Goal: Communication & Community: Connect with others

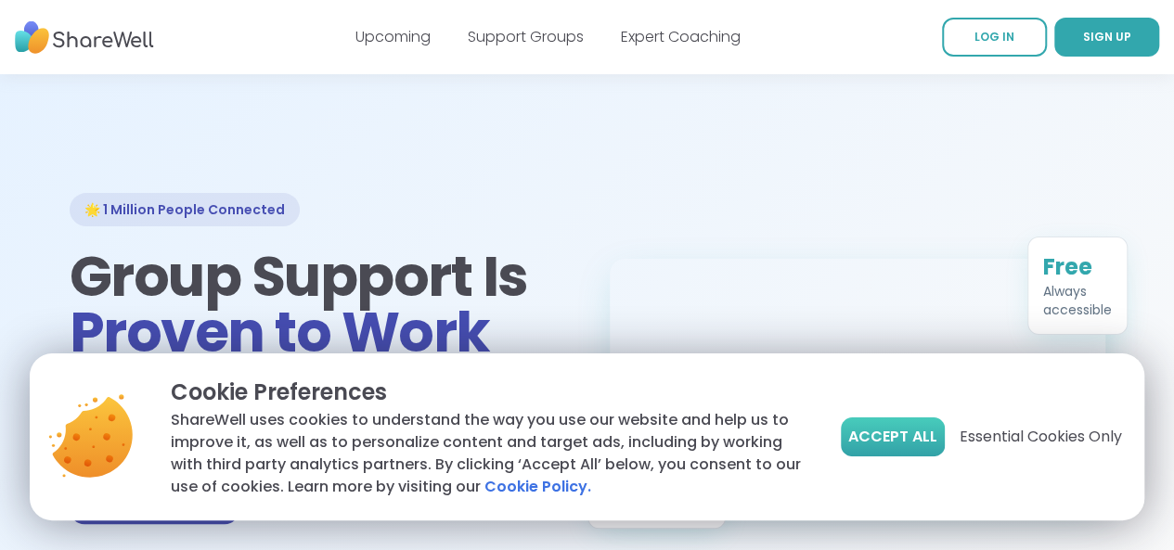
click at [885, 438] on span "Accept All" at bounding box center [892, 437] width 89 height 22
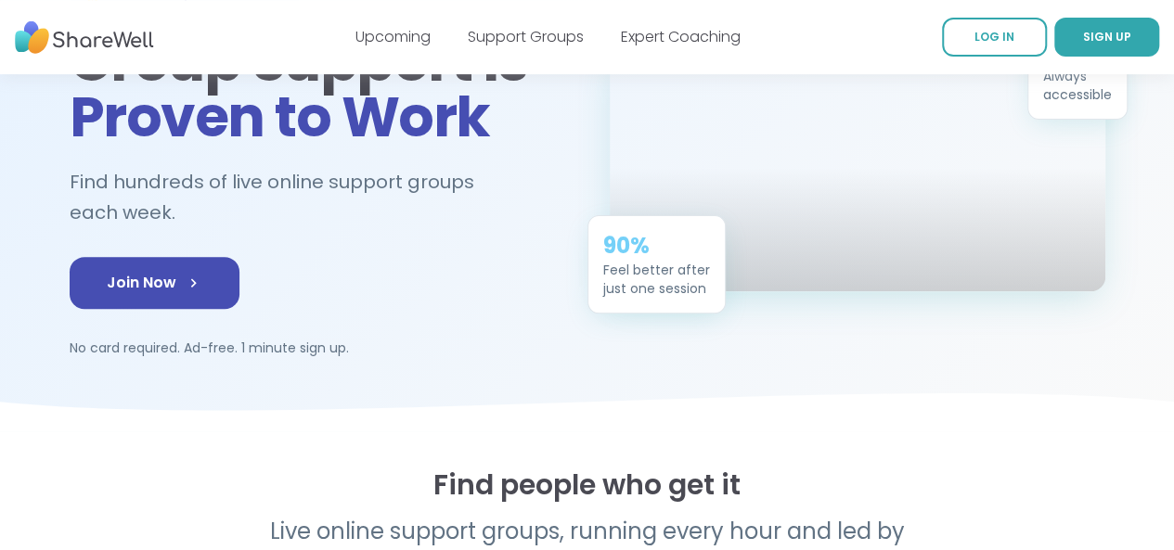
scroll to position [248, 0]
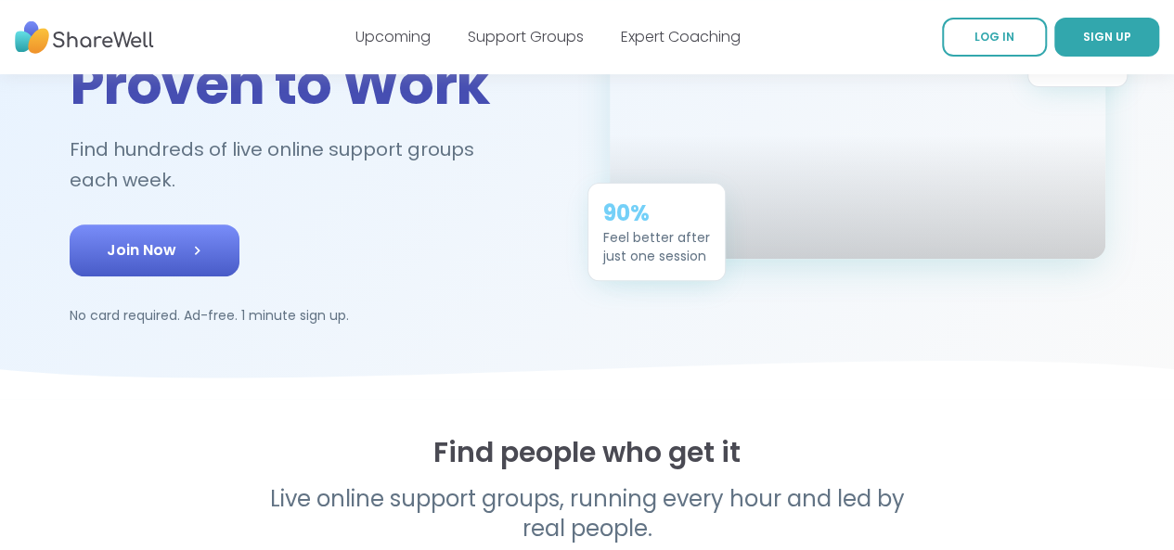
click at [135, 239] on span "Join Now" at bounding box center [155, 250] width 96 height 22
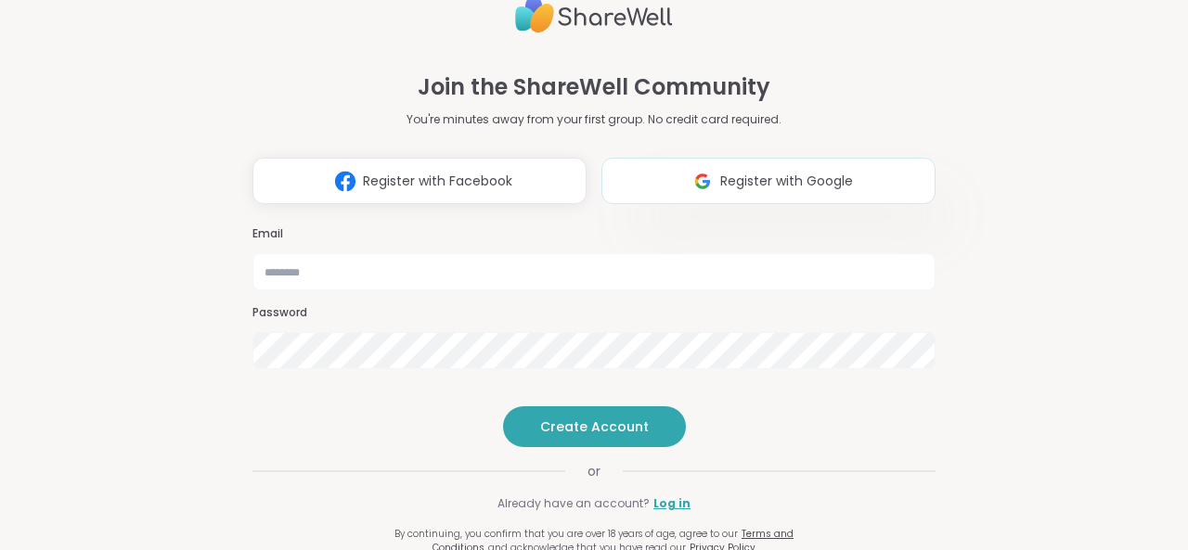
click at [720, 172] on span "Register with Google" at bounding box center [786, 181] width 133 height 19
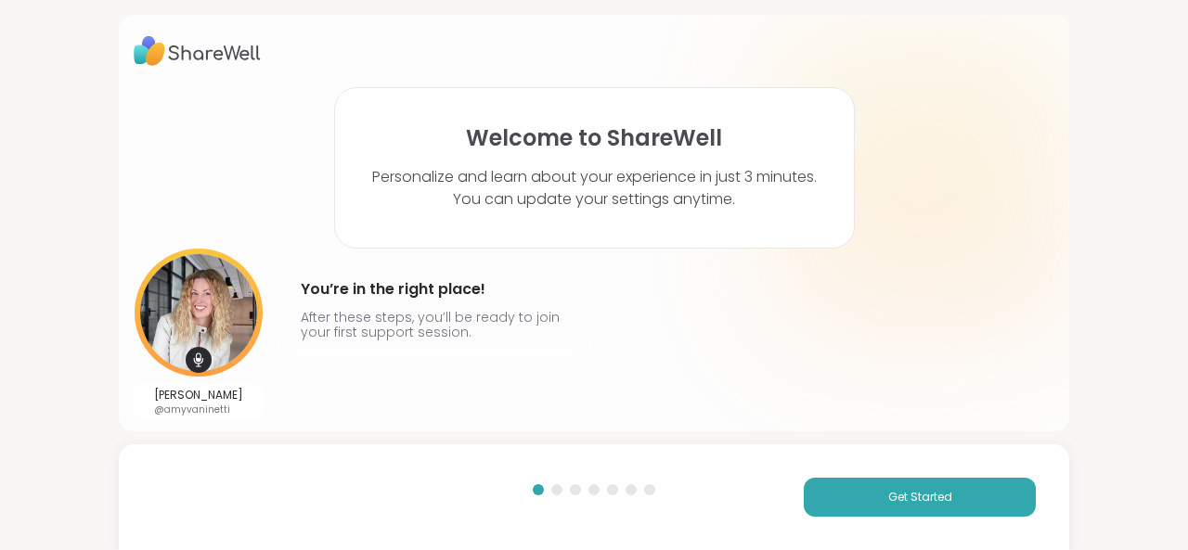
click at [564, 243] on div "Welcome to ShareWell Personalize and learn about your experience in just 3 minu…" at bounding box center [594, 167] width 520 height 161
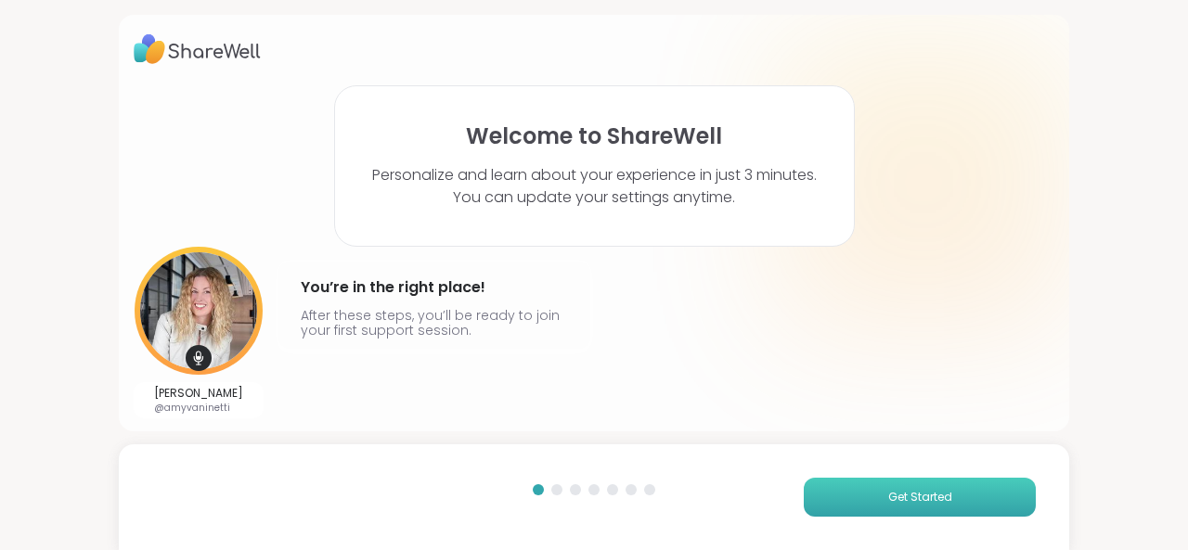
click at [859, 502] on button "Get Started" at bounding box center [919, 497] width 232 height 39
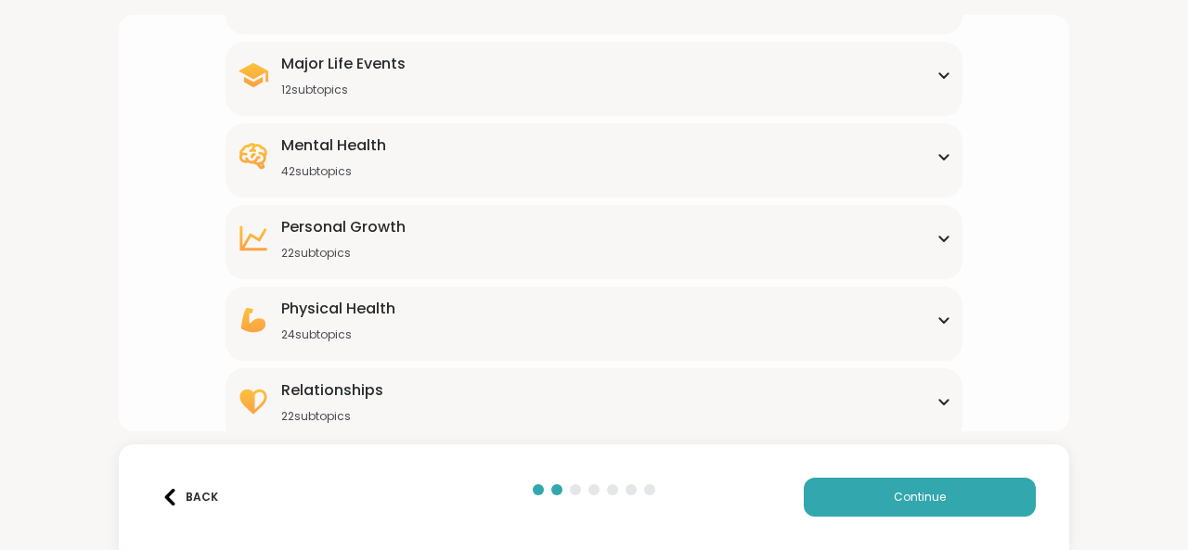
scroll to position [320, 0]
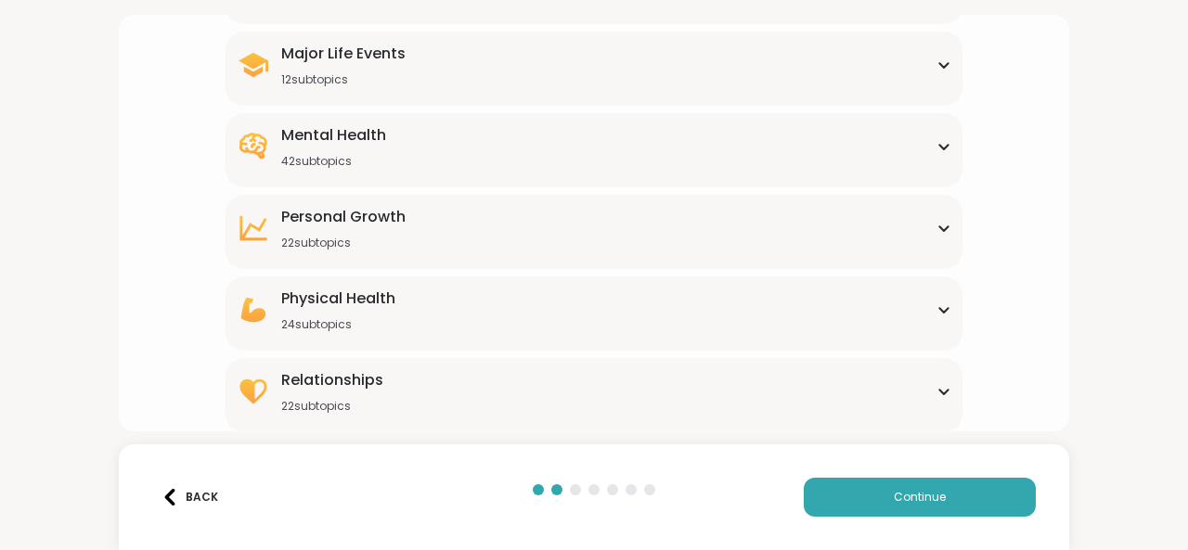
click at [678, 387] on div "Relationships 22 subtopics" at bounding box center [594, 391] width 714 height 45
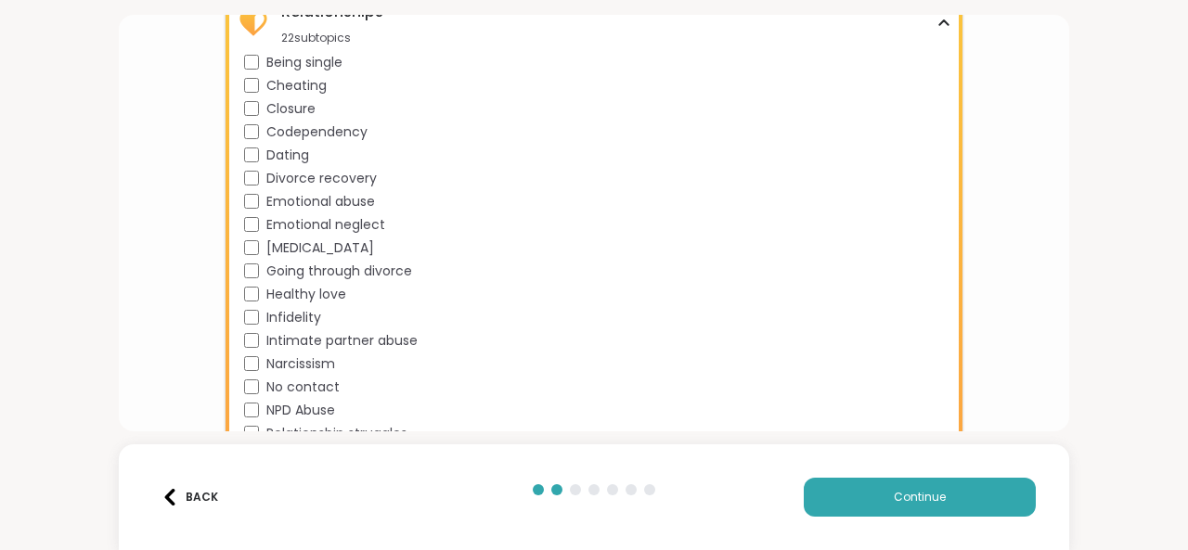
scroll to position [827, 0]
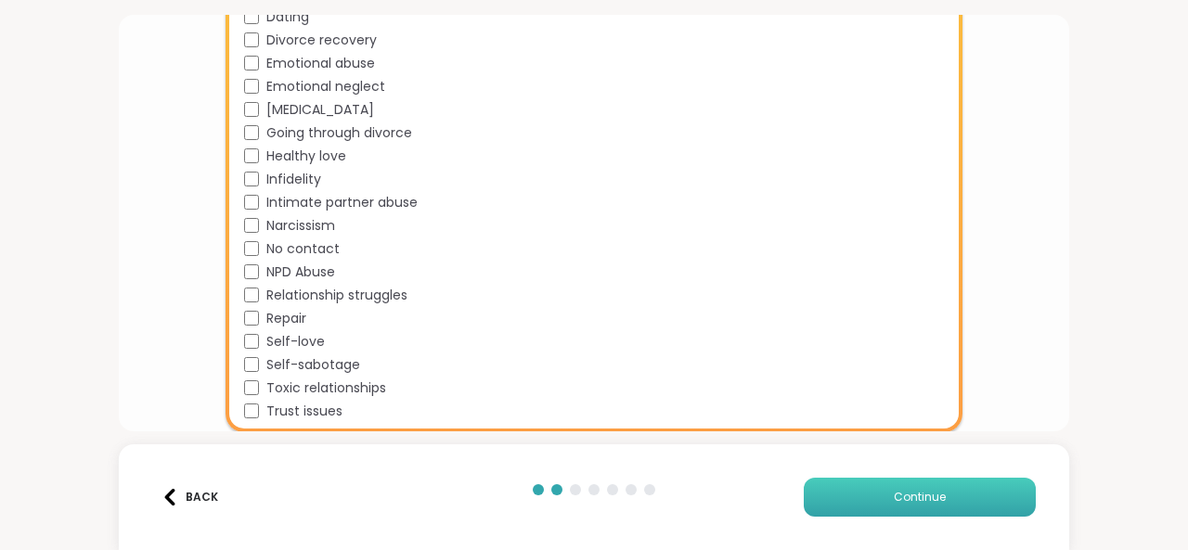
click at [918, 510] on button "Continue" at bounding box center [919, 497] width 232 height 39
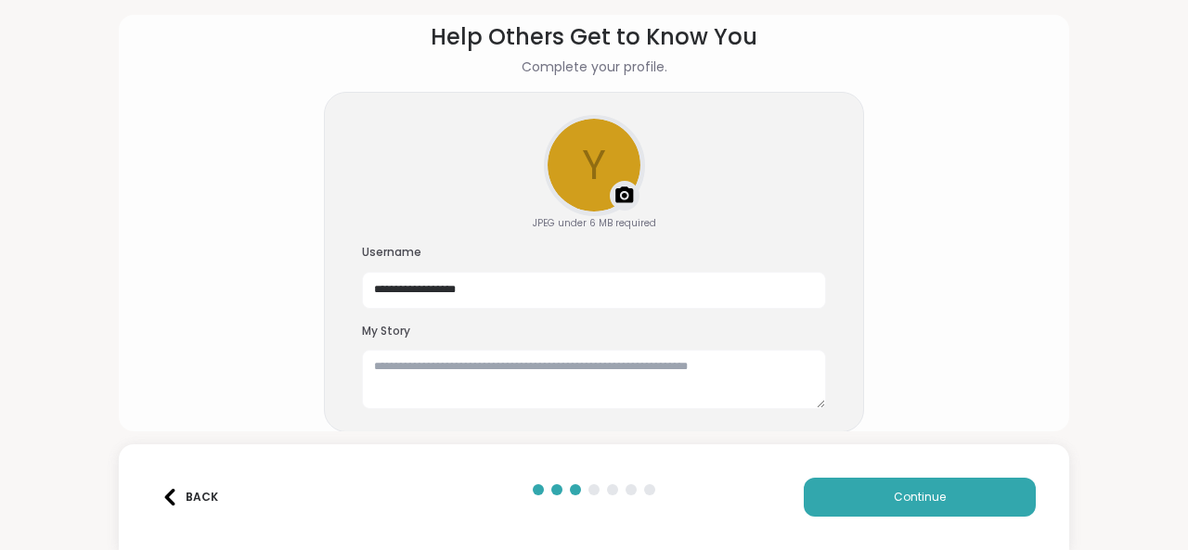
click at [618, 199] on img at bounding box center [624, 196] width 22 height 22
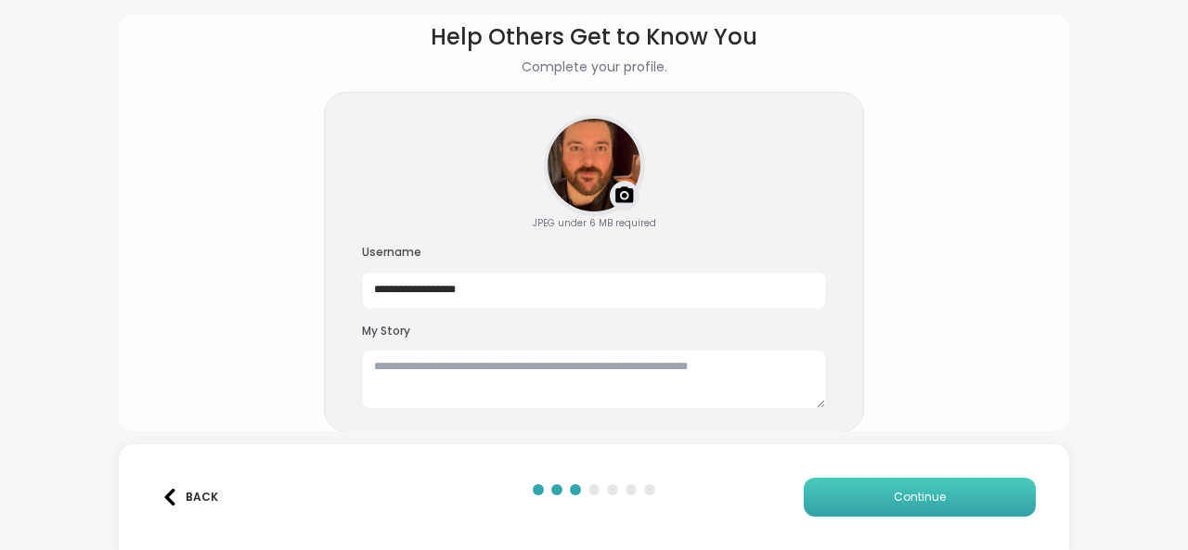
click at [841, 494] on button "Continue" at bounding box center [919, 497] width 232 height 39
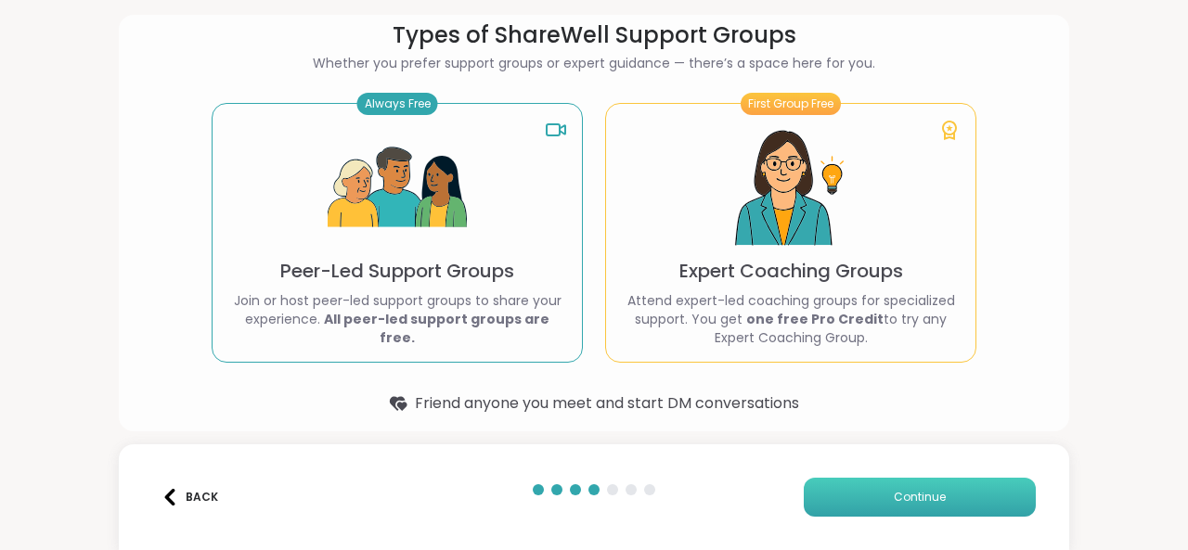
click at [841, 507] on button "Continue" at bounding box center [919, 497] width 232 height 39
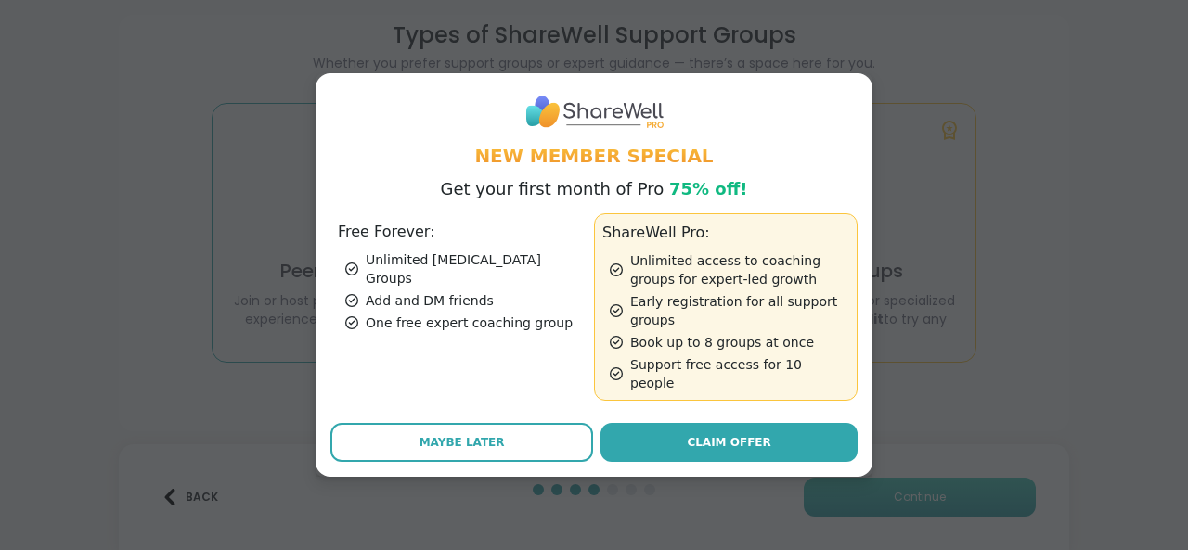
click at [841, 507] on div "New Member Special Get your first month of Pro 75% off! Free Forever: Unlimited…" at bounding box center [593, 275] width 1165 height 550
click at [726, 434] on span "Claim Offer" at bounding box center [728, 442] width 83 height 17
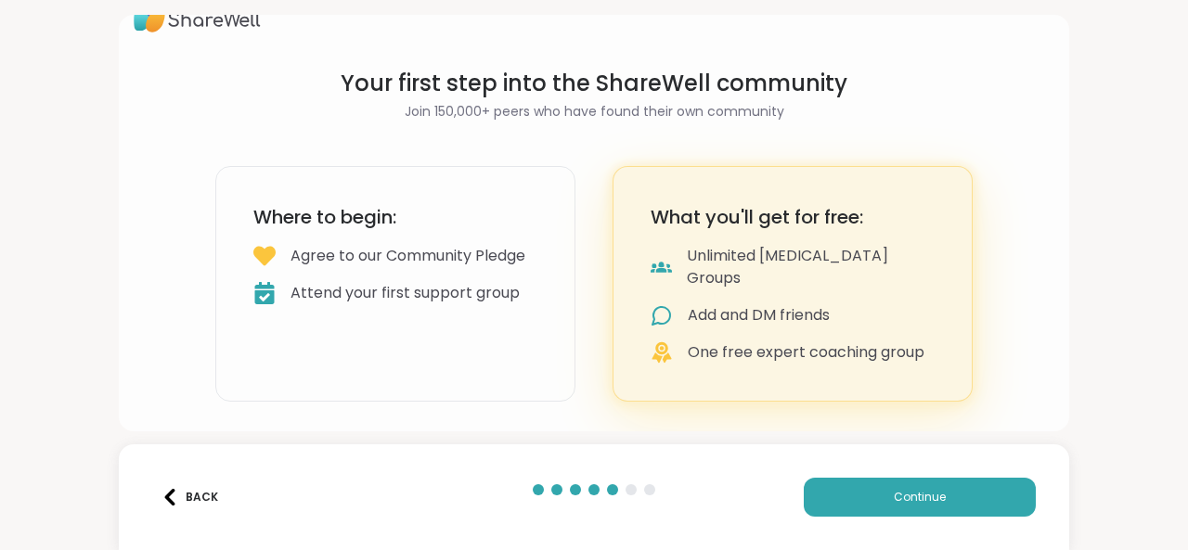
scroll to position [9, 0]
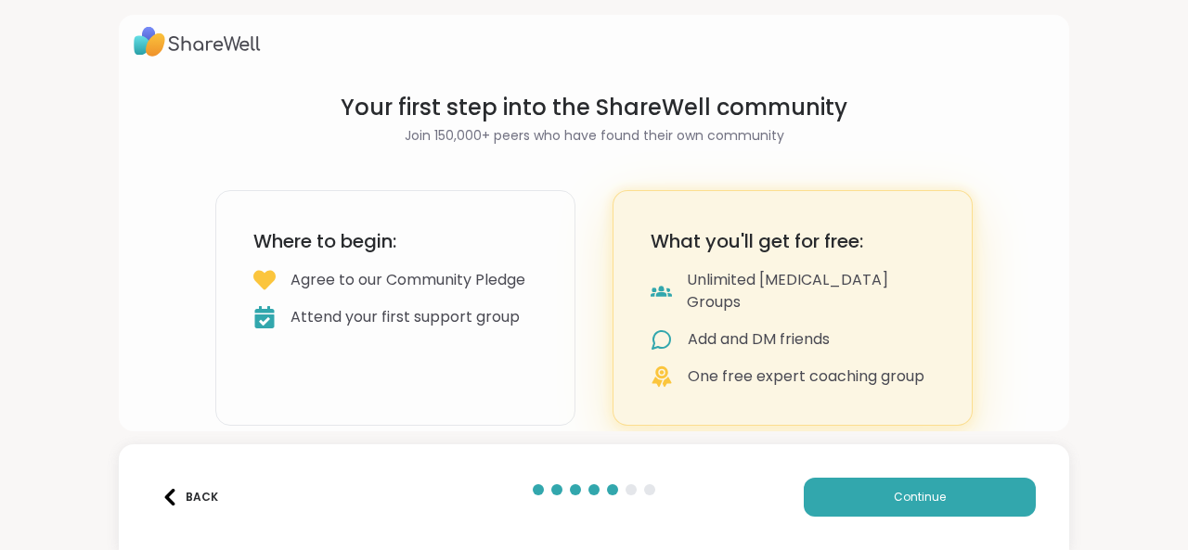
click at [880, 474] on div "Back Continue" at bounding box center [594, 497] width 950 height 106
click at [893, 498] on span "Continue" at bounding box center [919, 497] width 52 height 17
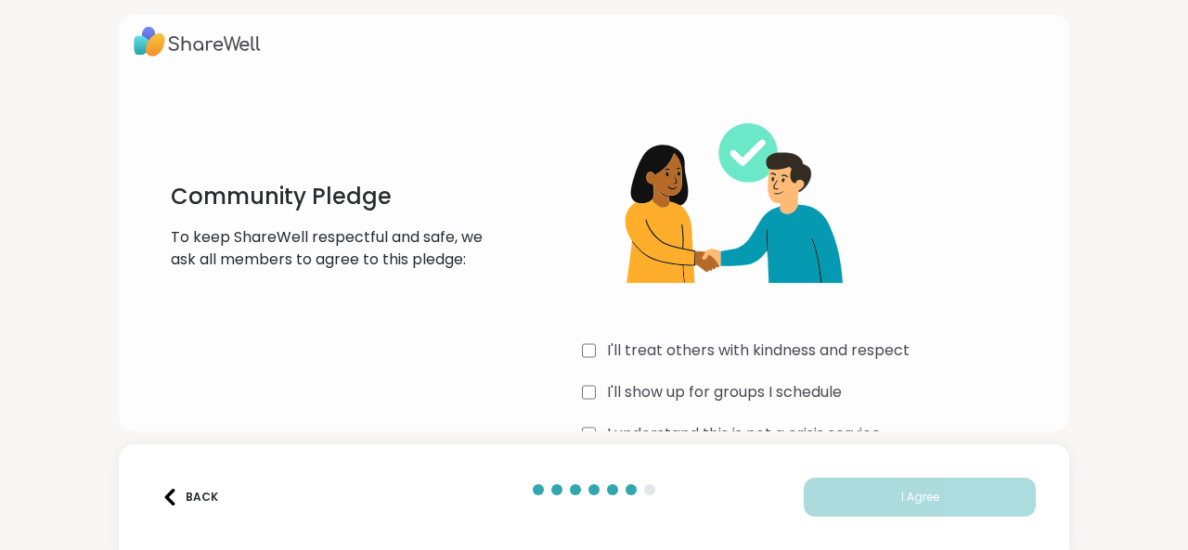
click at [590, 402] on div "I'll show up for groups I schedule" at bounding box center [818, 392] width 472 height 22
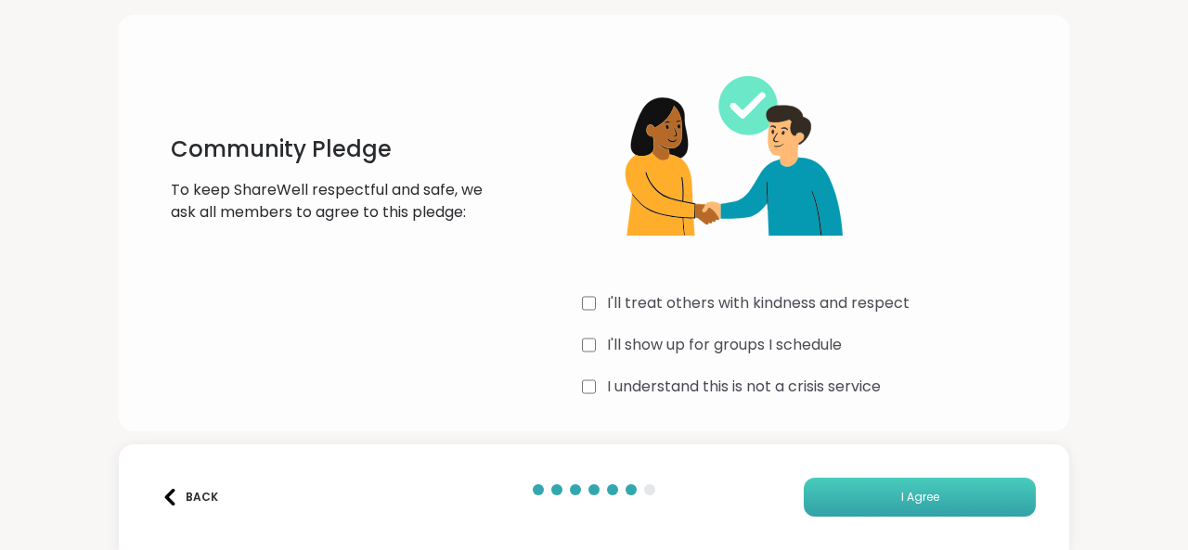
click at [844, 489] on button "I Agree" at bounding box center [919, 497] width 232 height 39
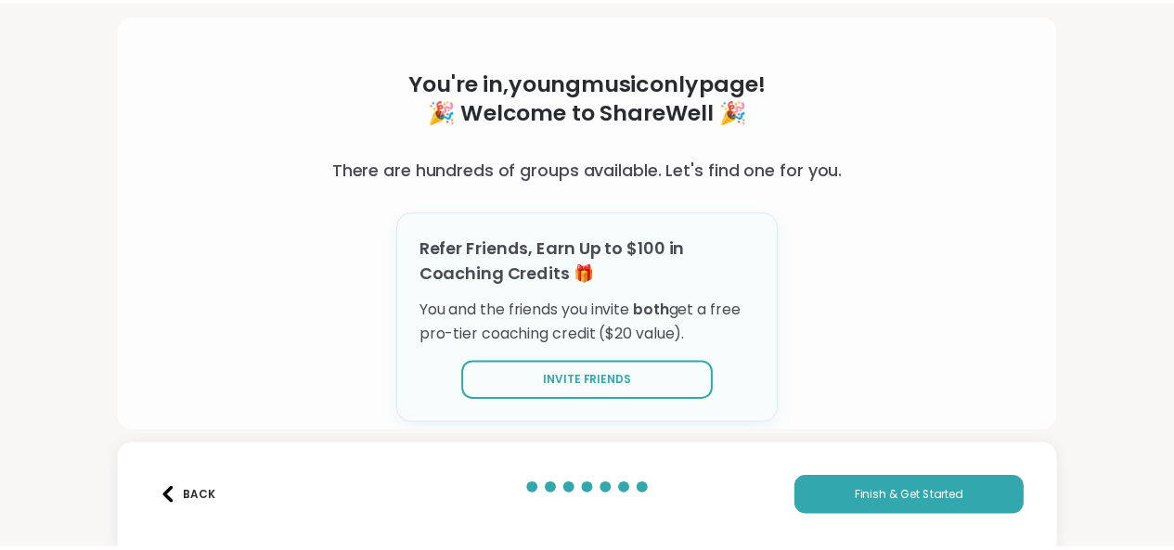
scroll to position [58, 0]
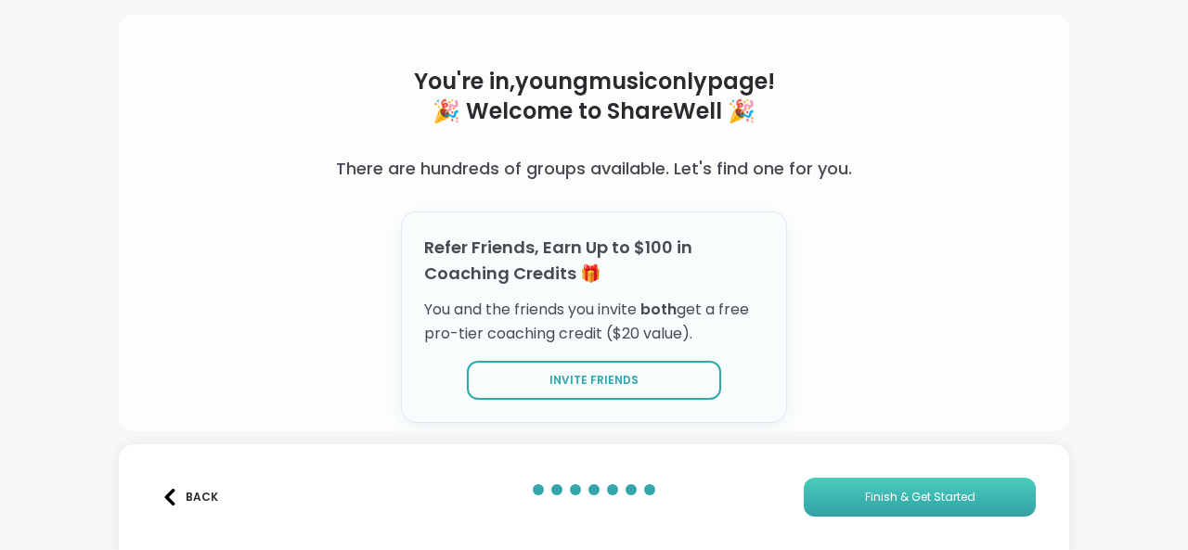
click at [909, 493] on span "Finish & Get Started" at bounding box center [920, 497] width 110 height 17
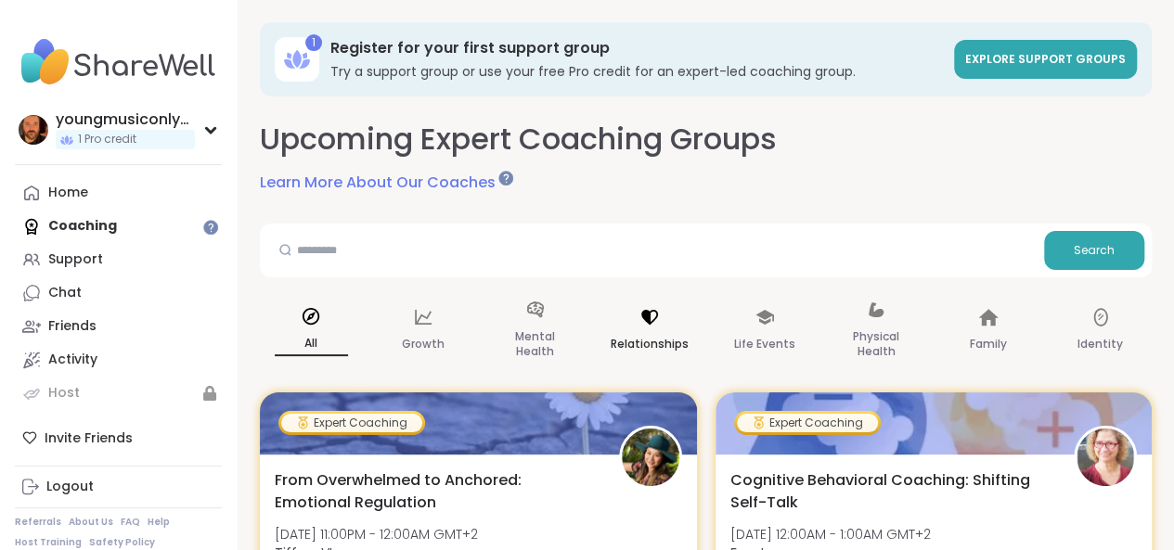
click at [648, 316] on icon at bounding box center [649, 317] width 17 height 15
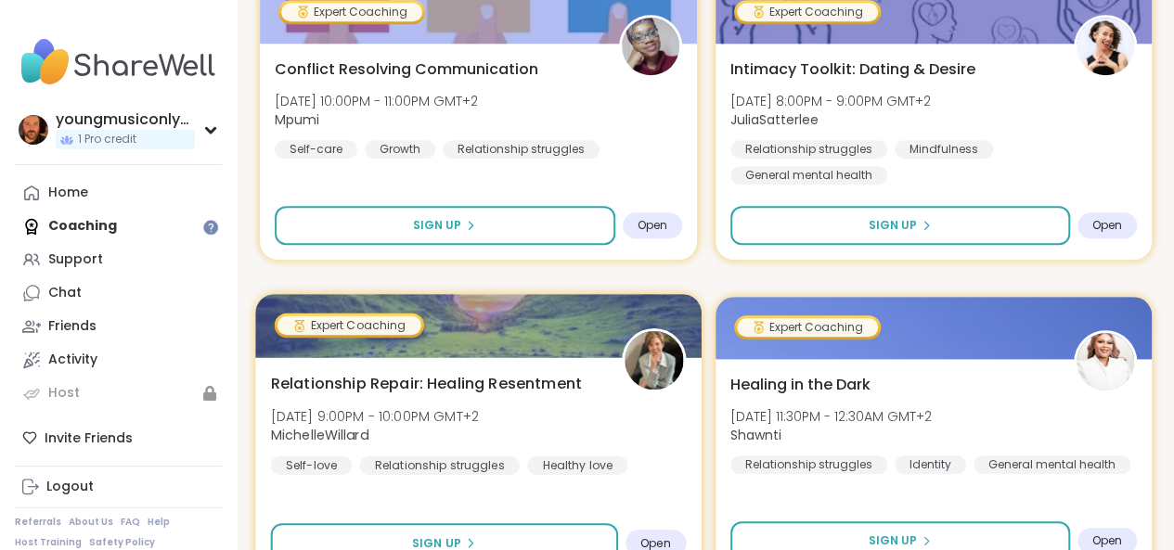
scroll to position [730, 0]
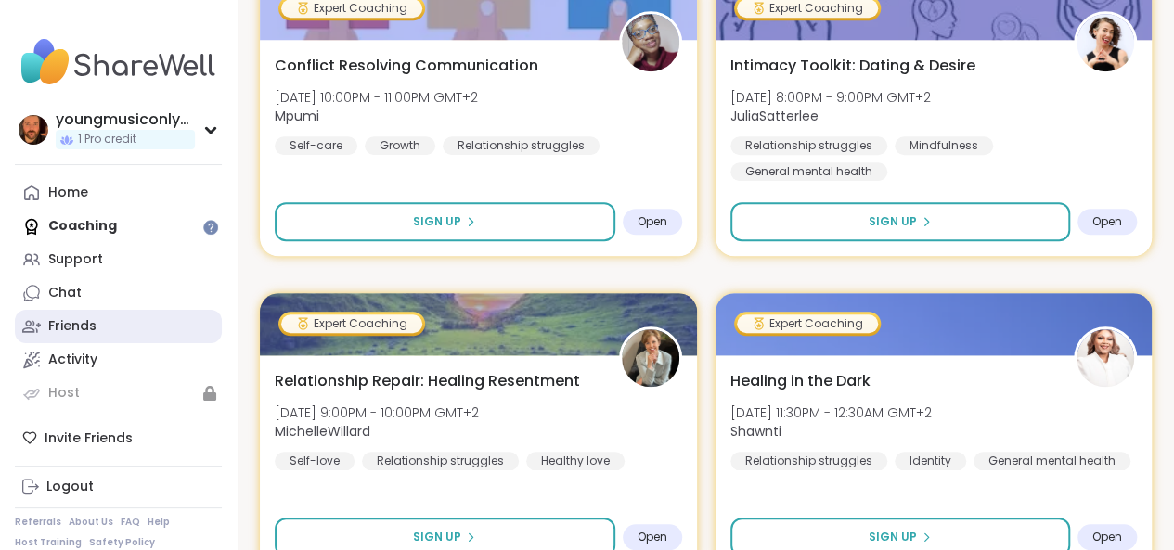
click at [88, 321] on div "Friends" at bounding box center [72, 326] width 48 height 19
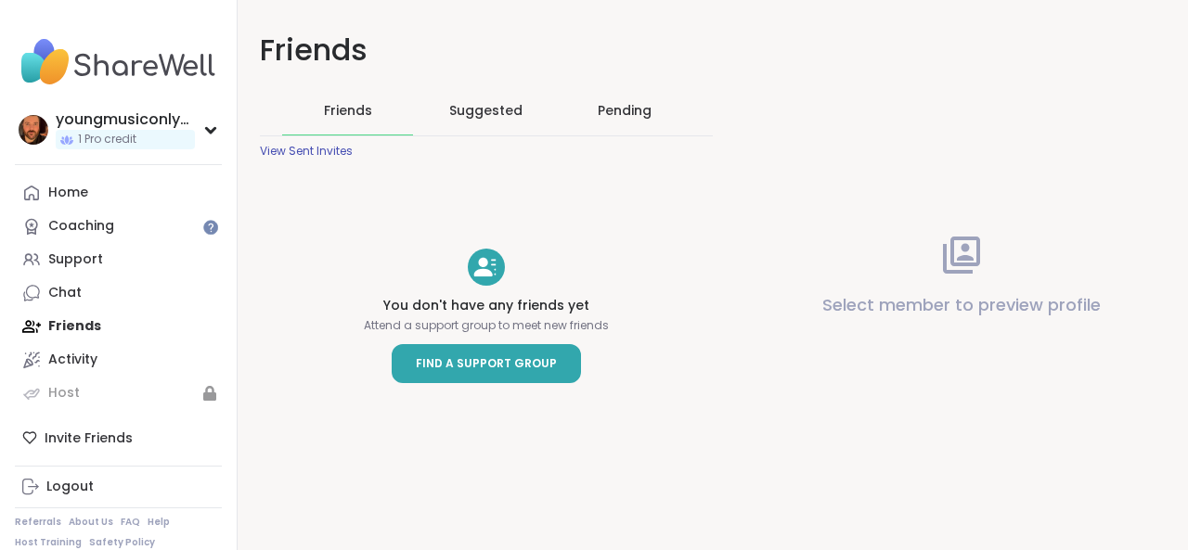
click at [420, 372] on span "Find a Support Group" at bounding box center [486, 363] width 141 height 19
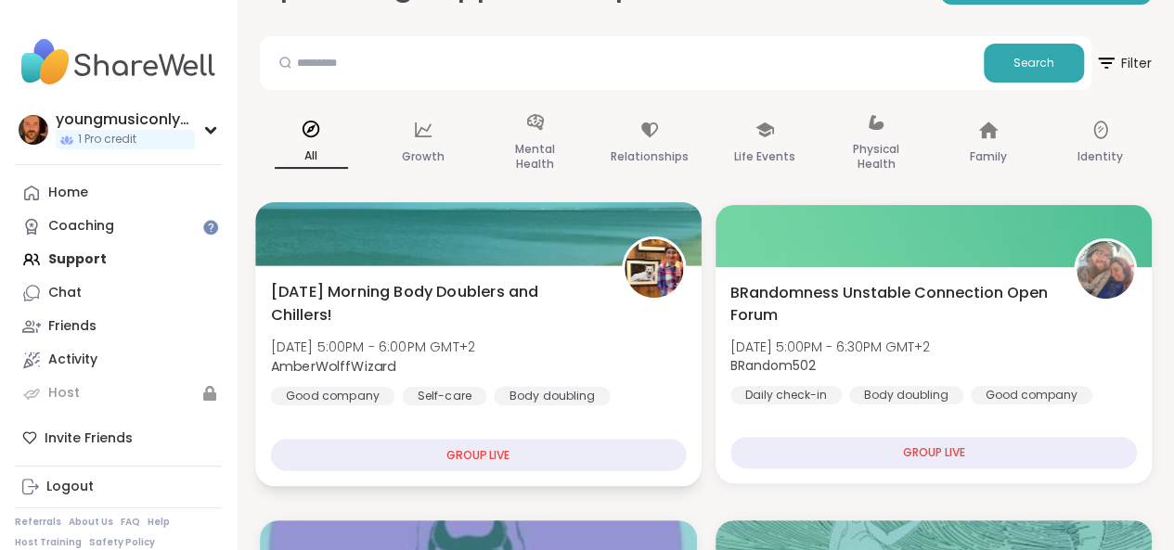
scroll to position [154, 0]
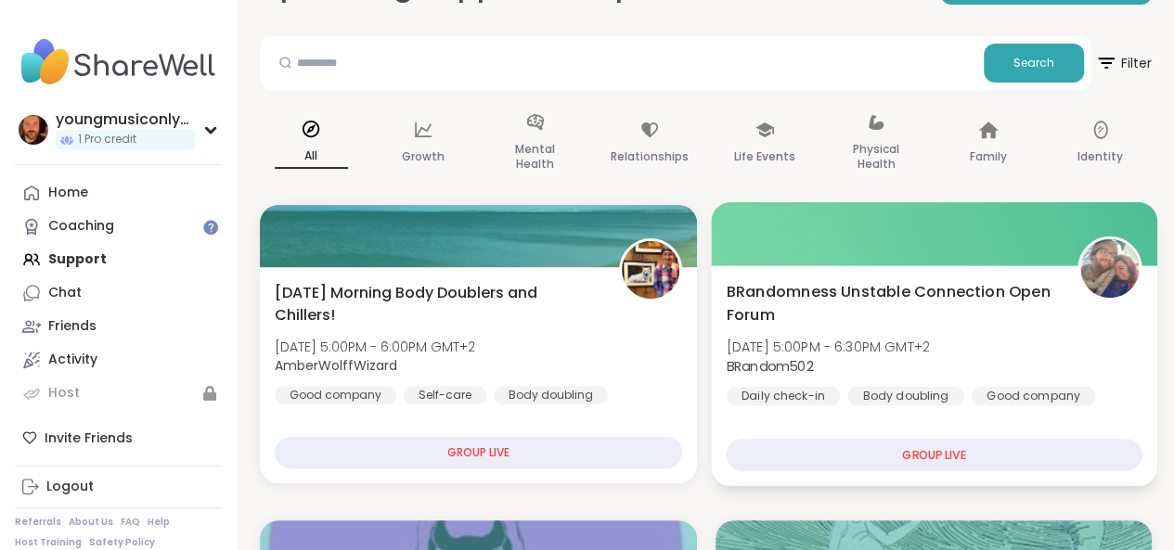
click at [1103, 217] on div at bounding box center [933, 233] width 445 height 63
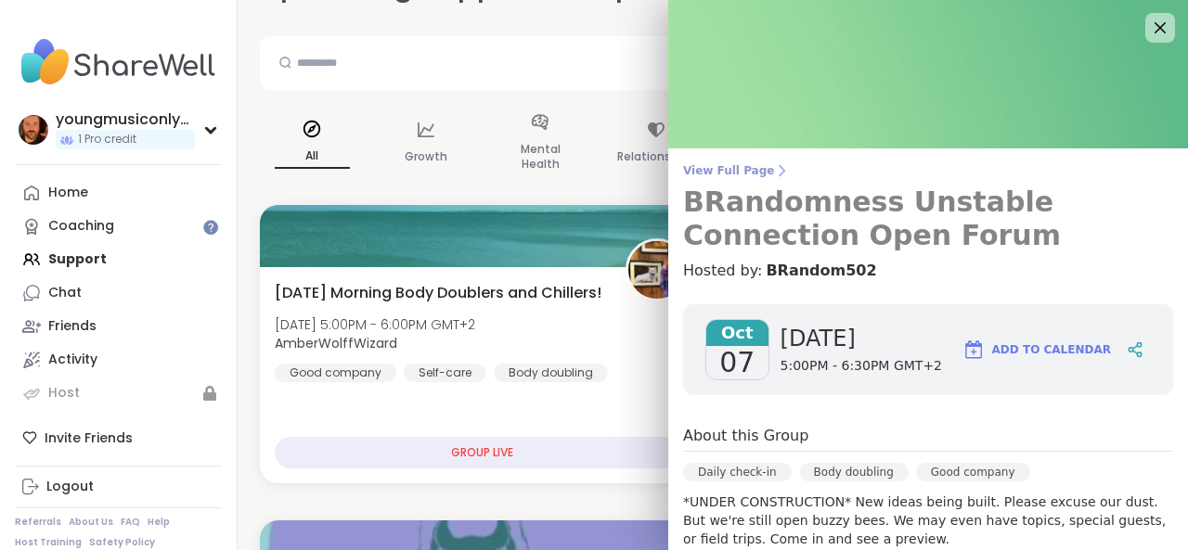
click at [1108, 213] on h3 "BRandomness Unstable Connection Open Forum" at bounding box center [928, 219] width 490 height 67
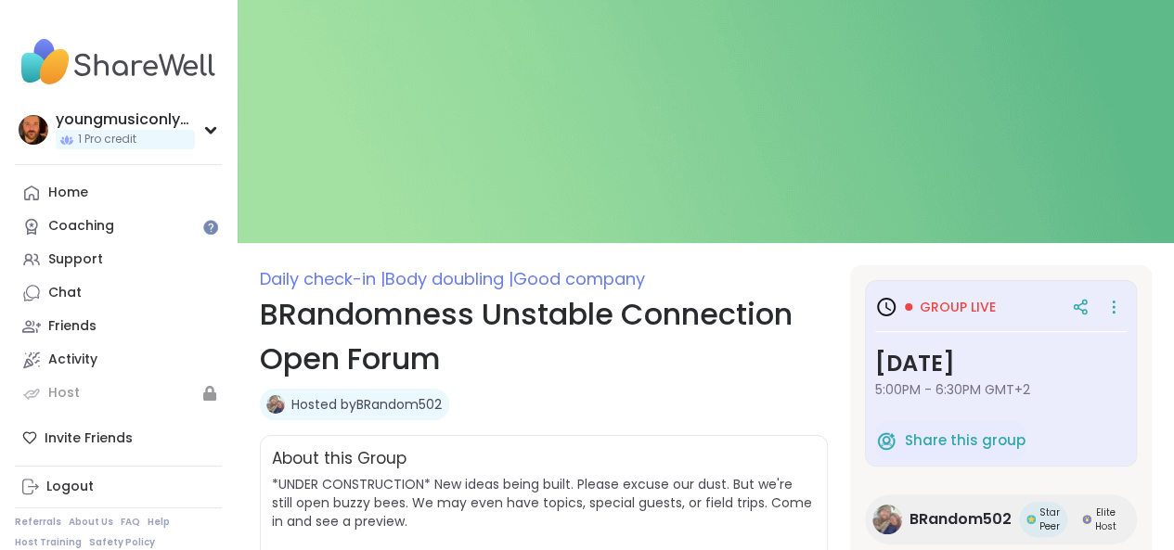
click at [1108, 64] on img at bounding box center [706, 121] width 936 height 243
click at [1106, 57] on img at bounding box center [706, 121] width 936 height 243
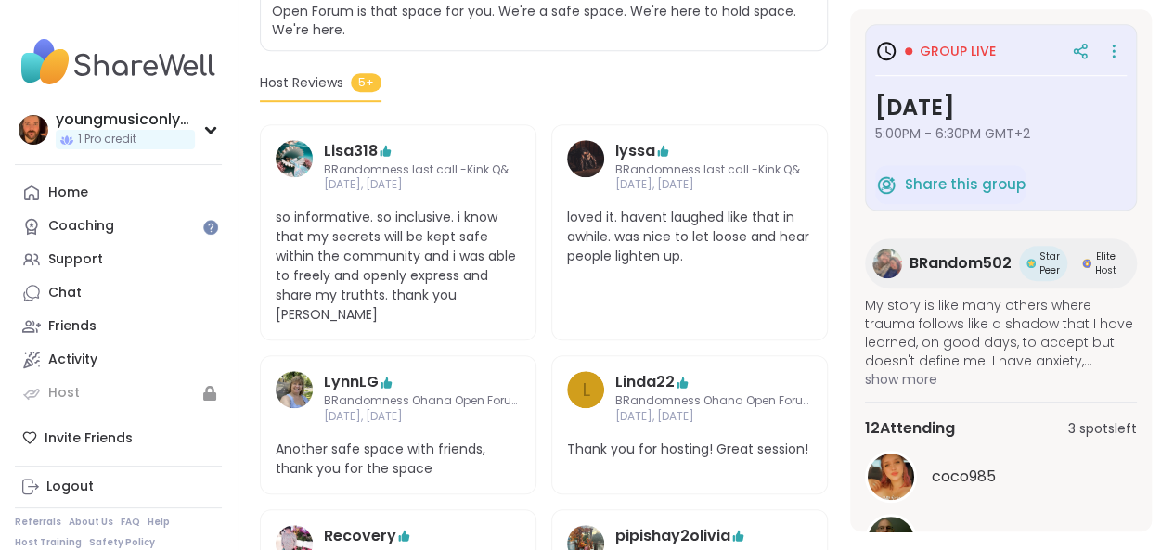
scroll to position [549, 0]
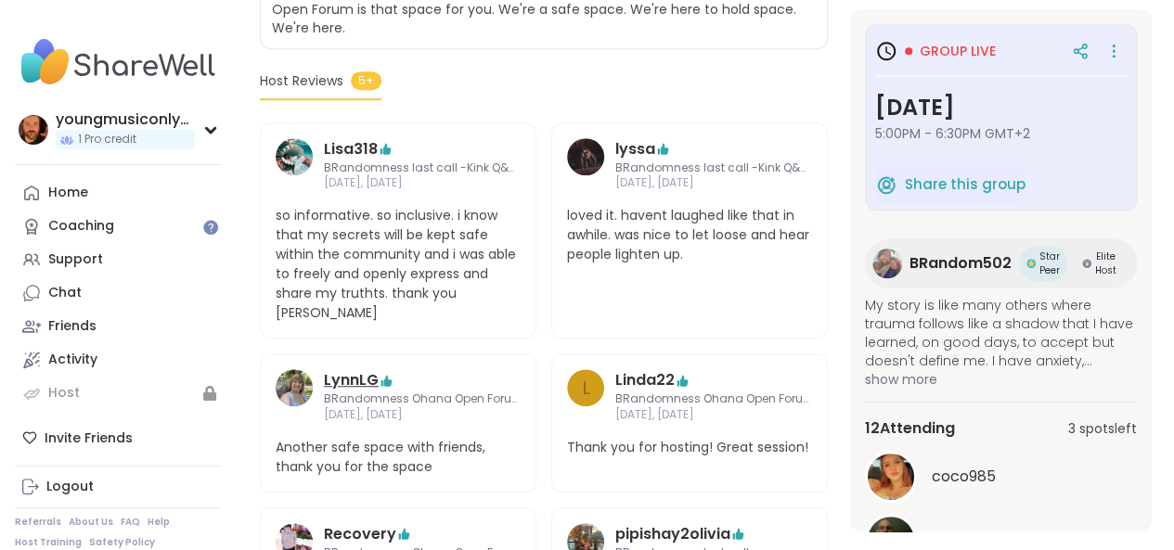
click at [362, 369] on link "LynnLG" at bounding box center [351, 380] width 55 height 22
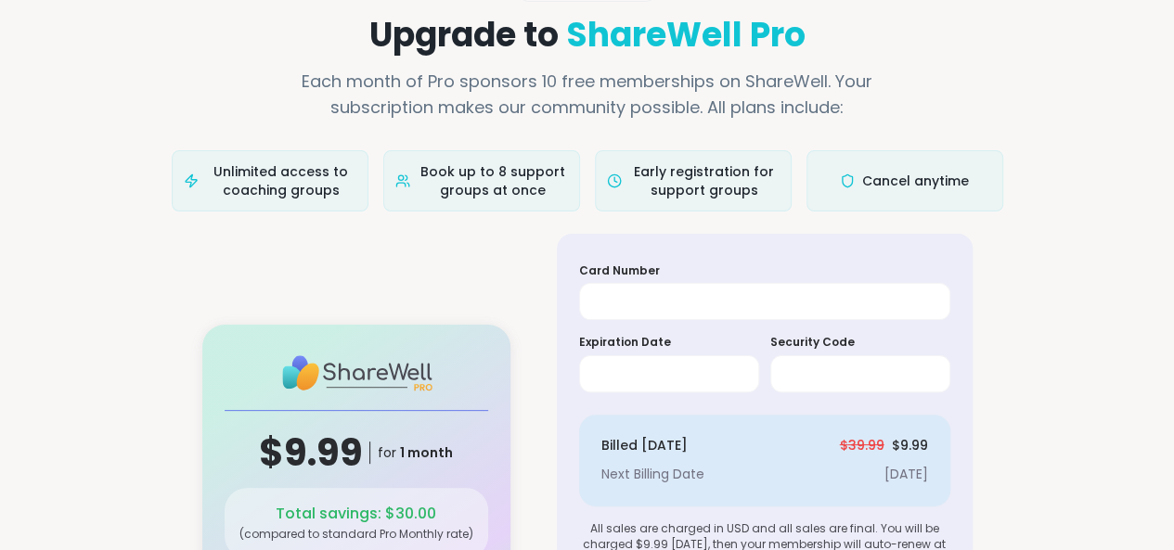
scroll to position [54, 0]
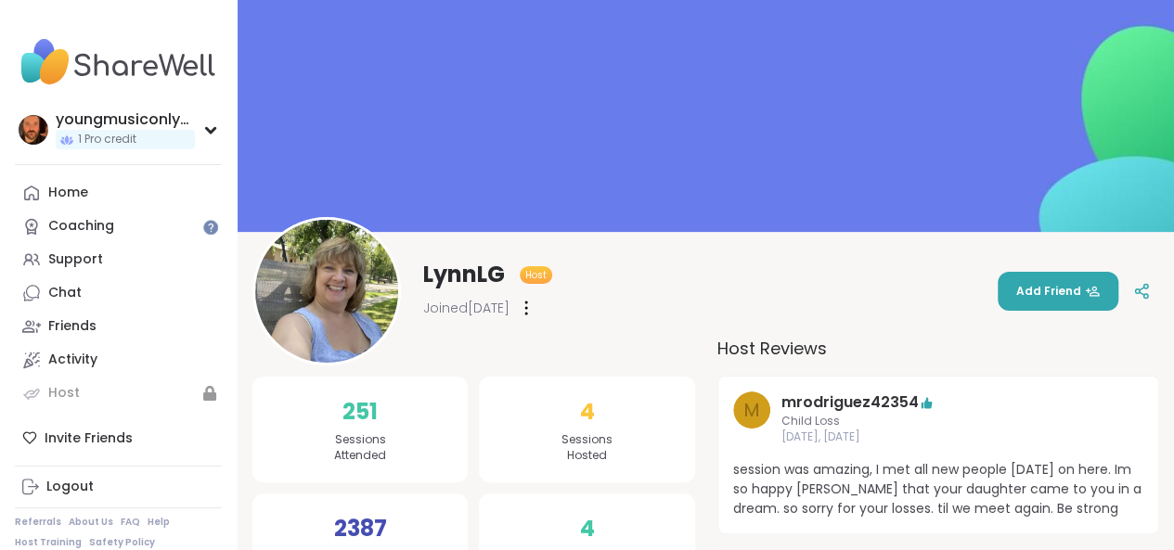
click at [527, 314] on icon at bounding box center [526, 308] width 2 height 13
click at [711, 280] on div "LynnLG Host Joined [DATE] Add Friend" at bounding box center [705, 291] width 906 height 148
click at [1038, 289] on span "Add Friend" at bounding box center [1057, 291] width 83 height 17
click at [100, 178] on link "Home" at bounding box center [118, 192] width 207 height 33
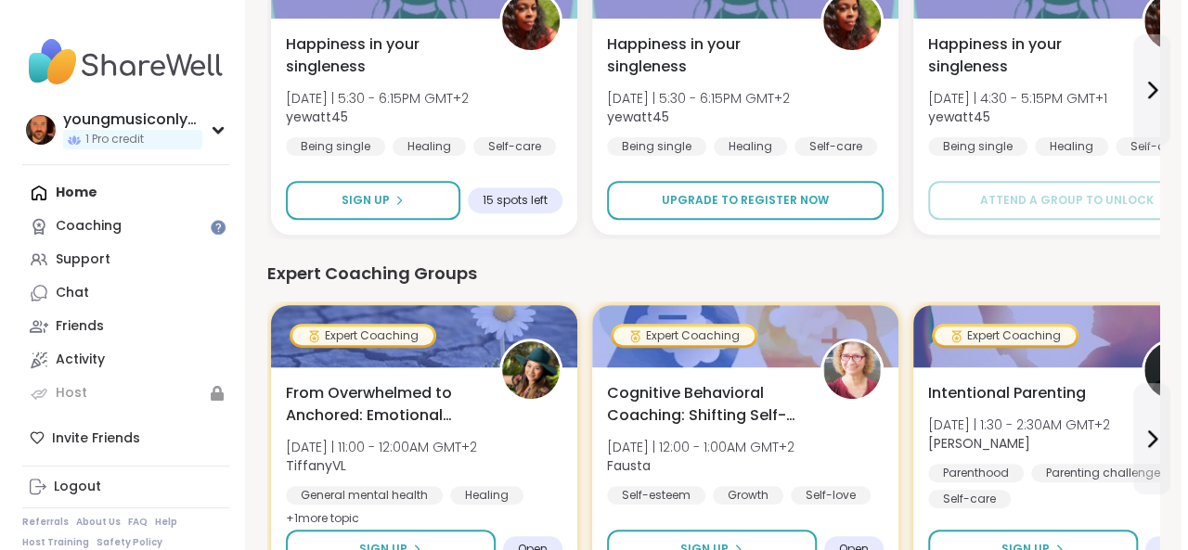
scroll to position [318, 0]
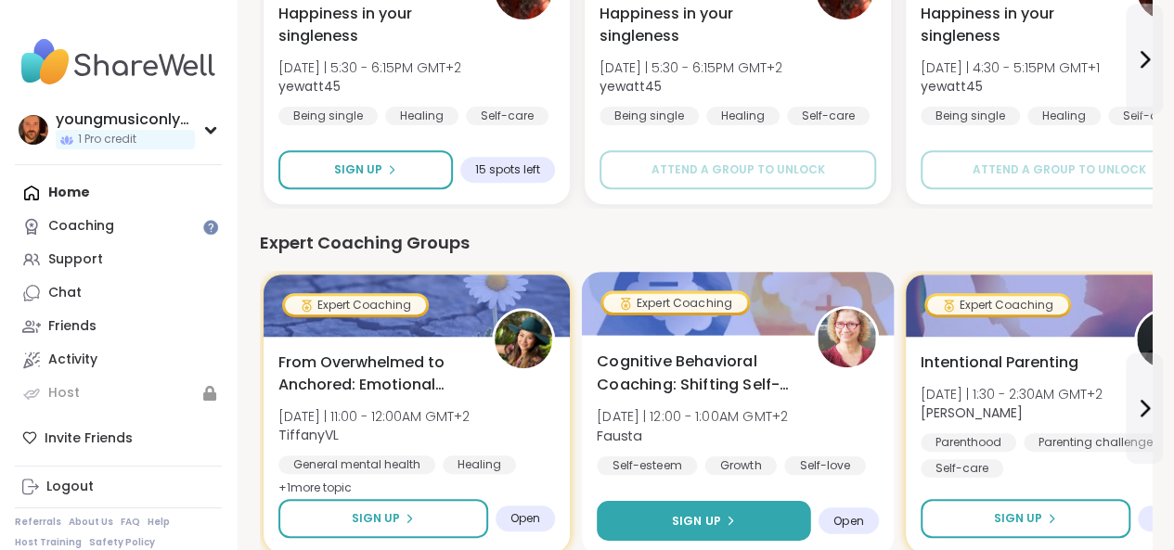
click at [700, 511] on button "Sign Up" at bounding box center [704, 521] width 214 height 40
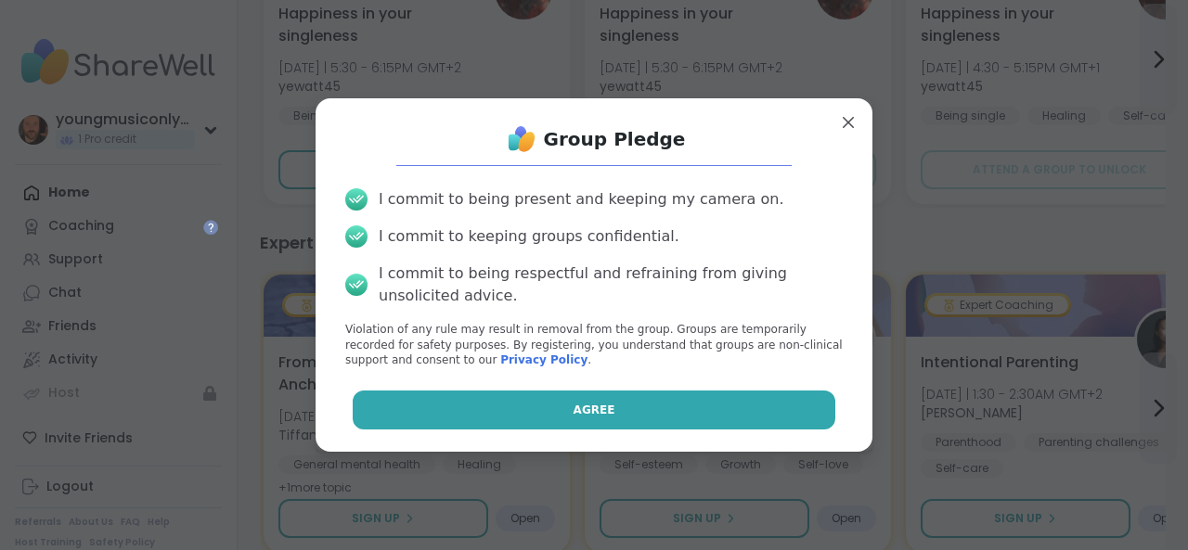
click at [623, 398] on button "Agree" at bounding box center [594, 410] width 483 height 39
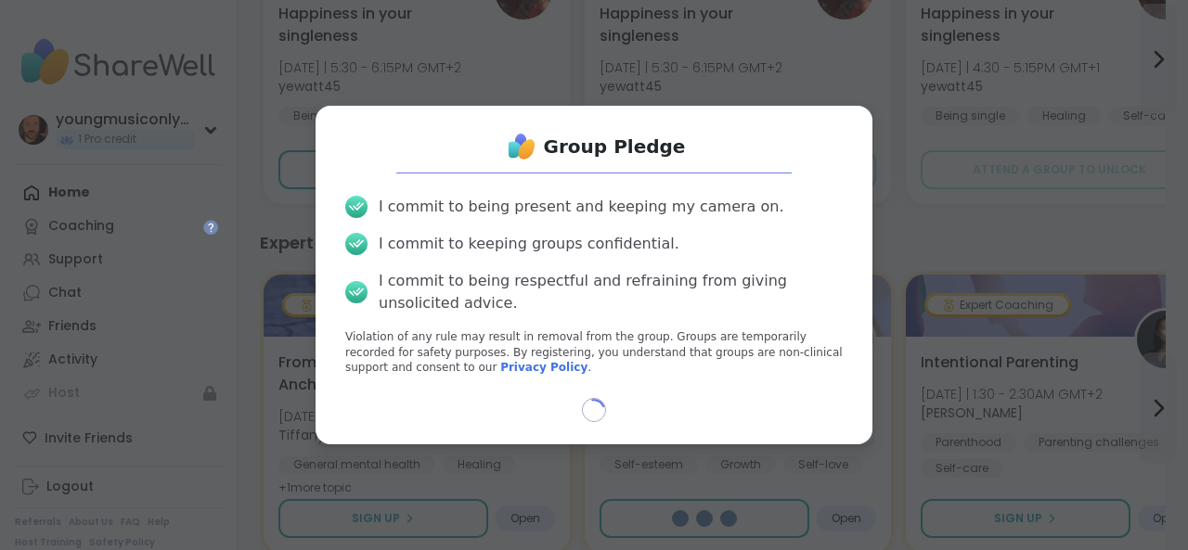
select select "**"
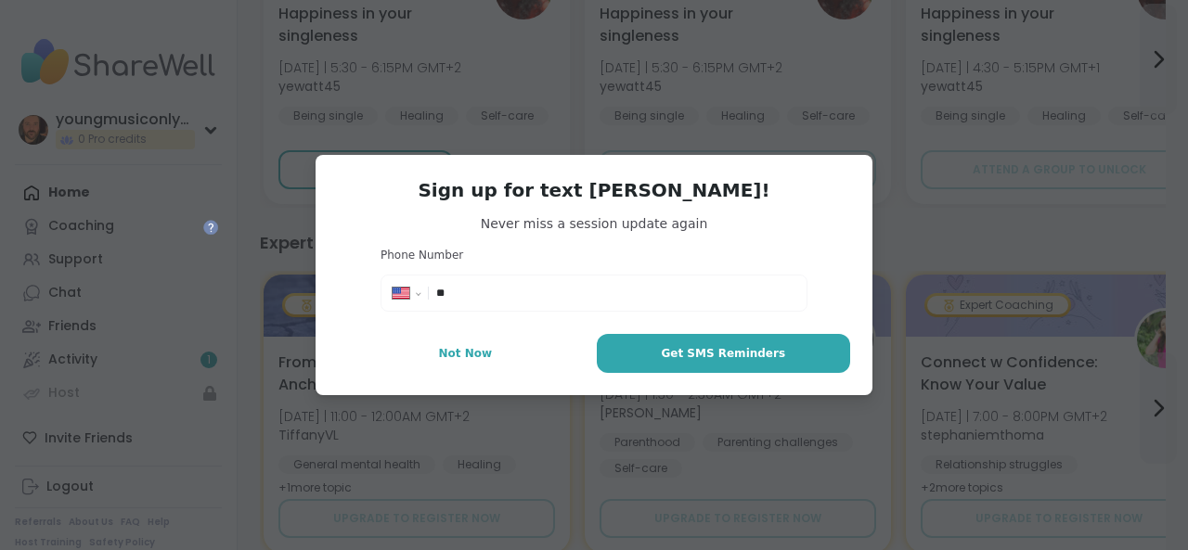
click at [564, 290] on input "**" at bounding box center [615, 293] width 359 height 19
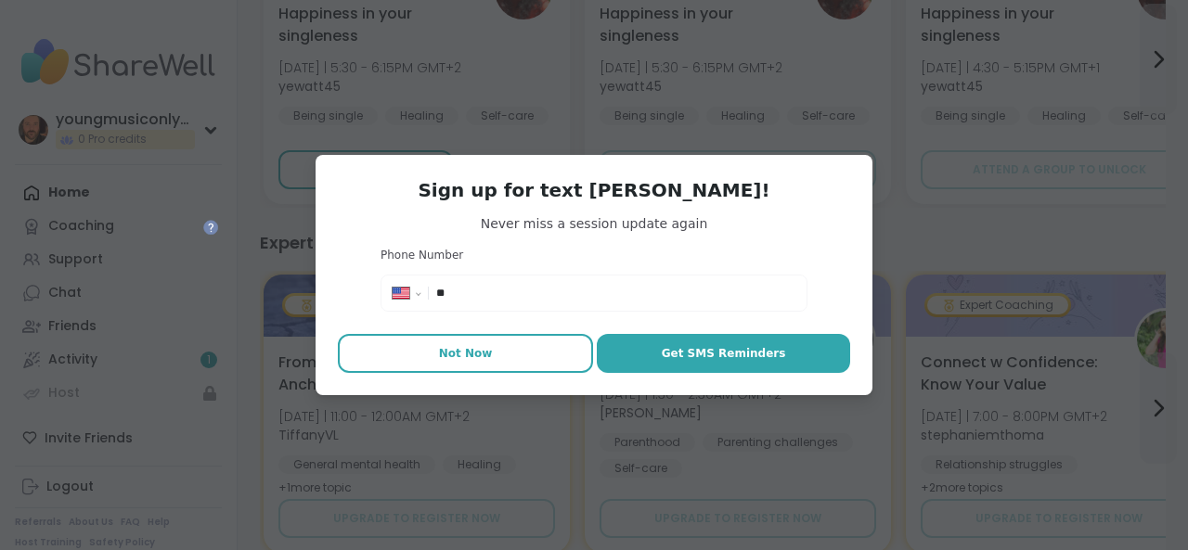
click at [468, 353] on span "Not Now" at bounding box center [466, 353] width 54 height 17
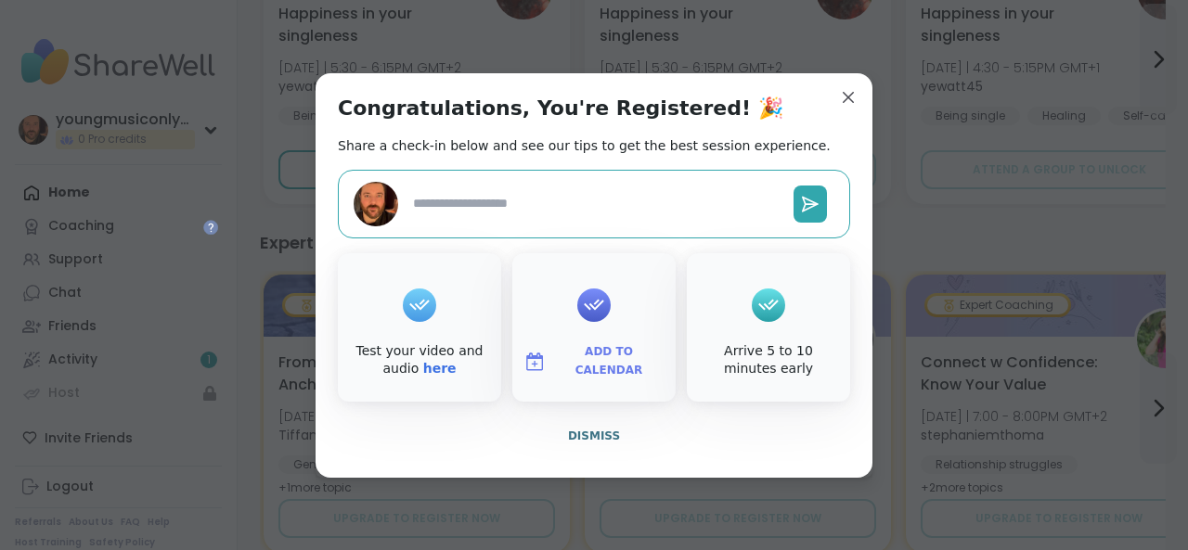
click at [469, 203] on textarea at bounding box center [595, 203] width 380 height 34
type textarea "*"
type textarea "**"
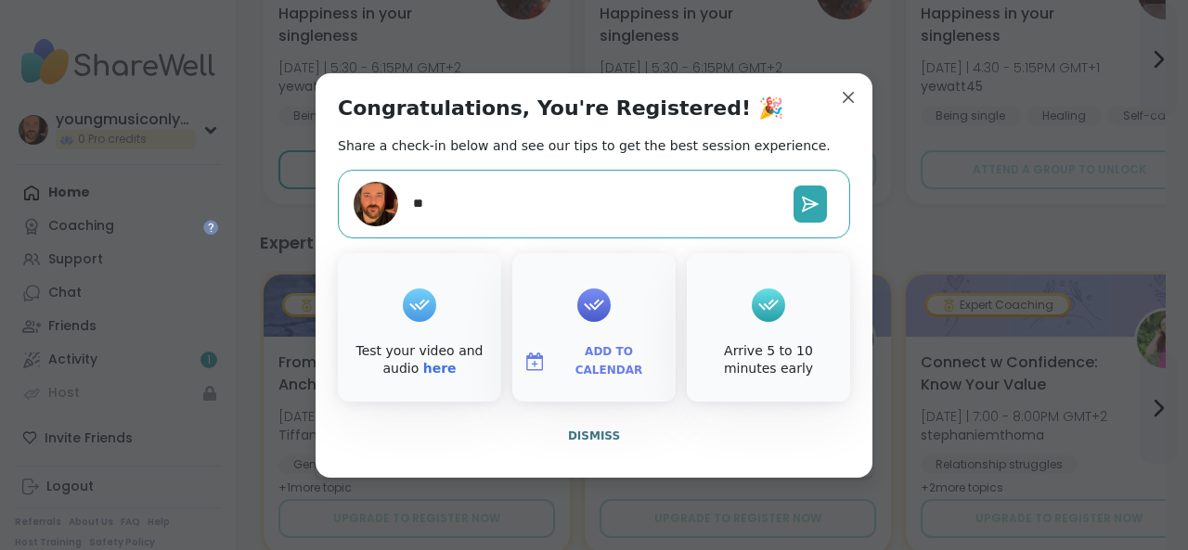
type textarea "*"
type textarea "***"
type textarea "*"
type textarea "****"
type textarea "*"
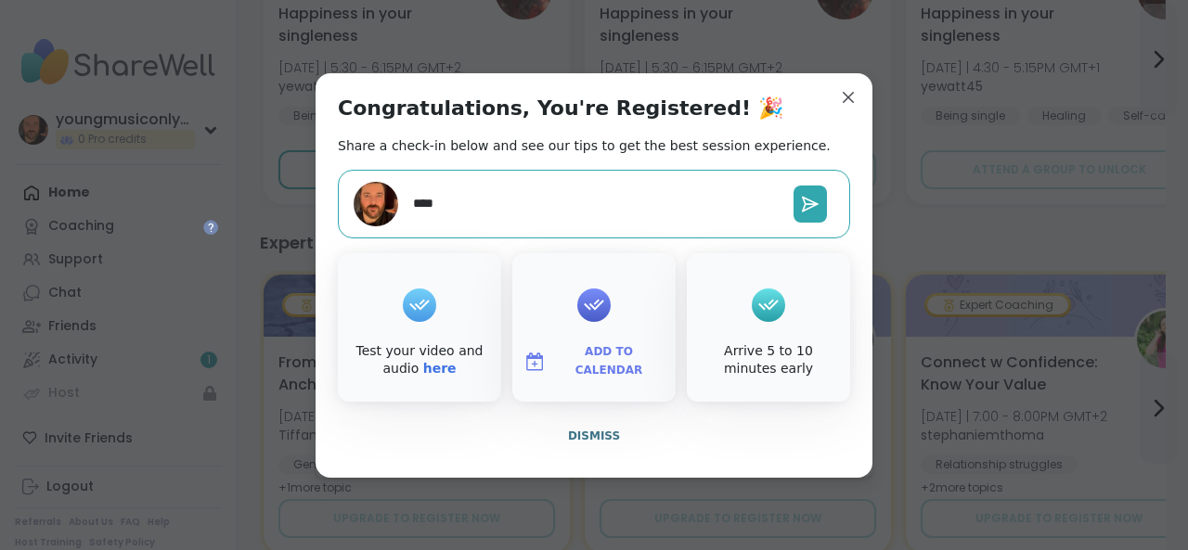
type textarea "*****"
type textarea "*"
type textarea "******"
type textarea "*"
type textarea "*******"
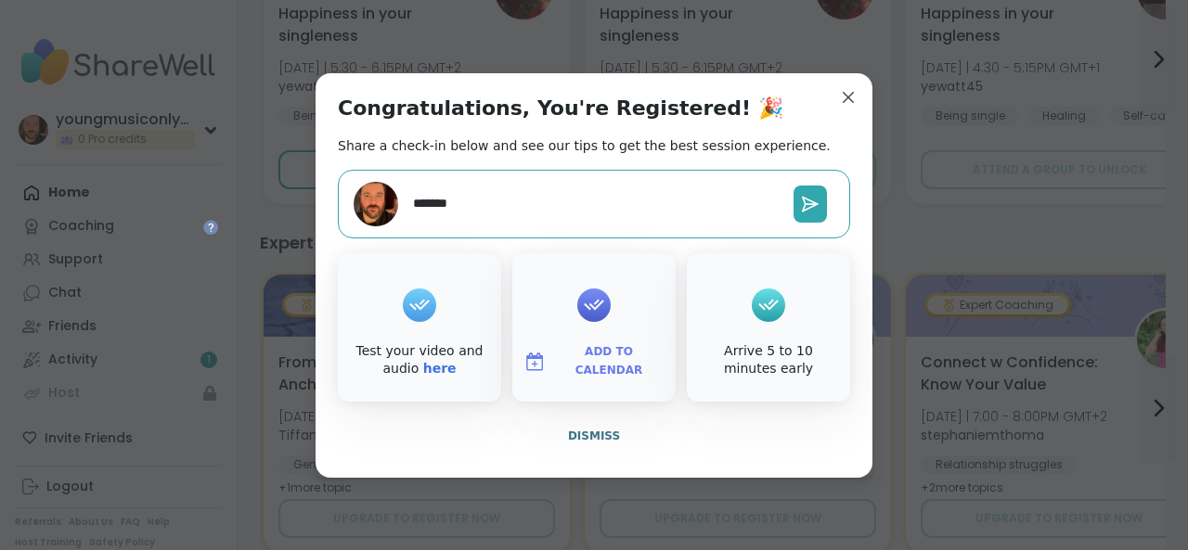
type textarea "*"
type textarea "*******"
type textarea "*"
type textarea "*********"
type textarea "*"
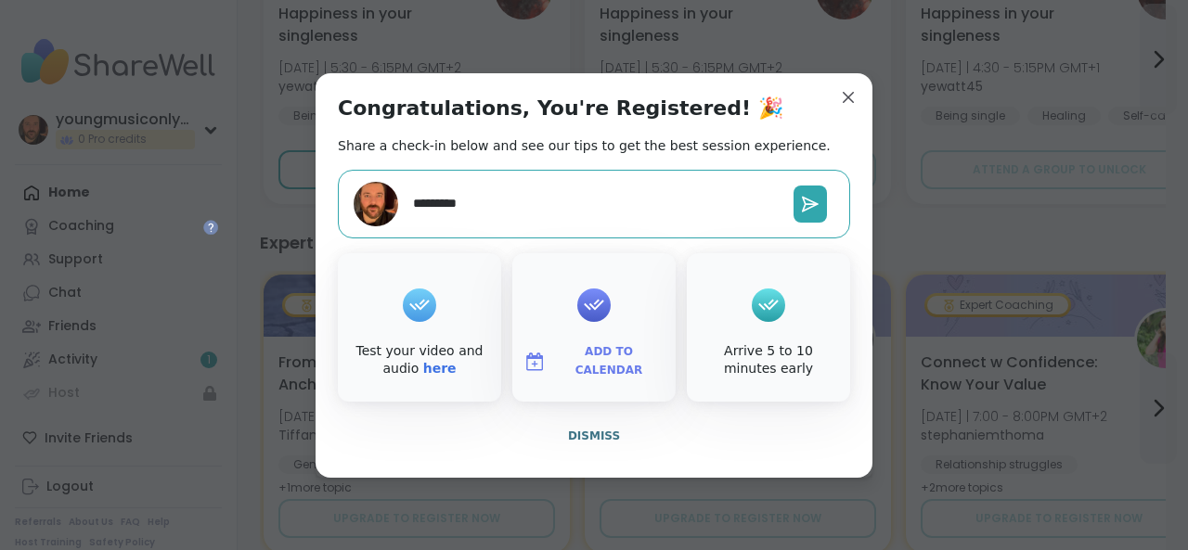
type textarea "**********"
type textarea "*"
type textarea "**********"
type textarea "*"
type textarea "**********"
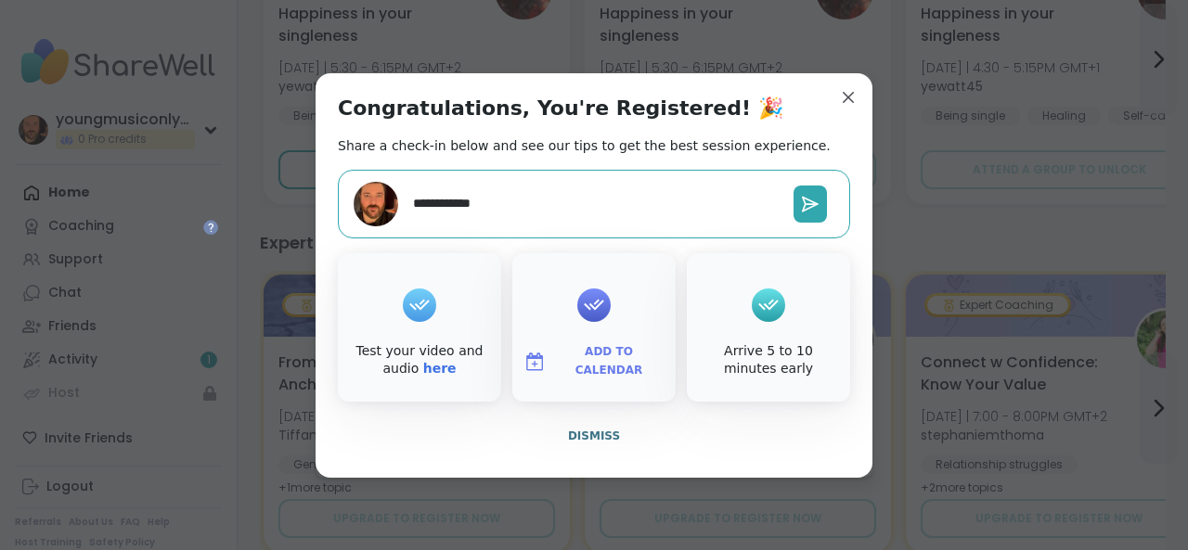
type textarea "*"
type textarea "**********"
type textarea "*"
type textarea "**********"
type textarea "*"
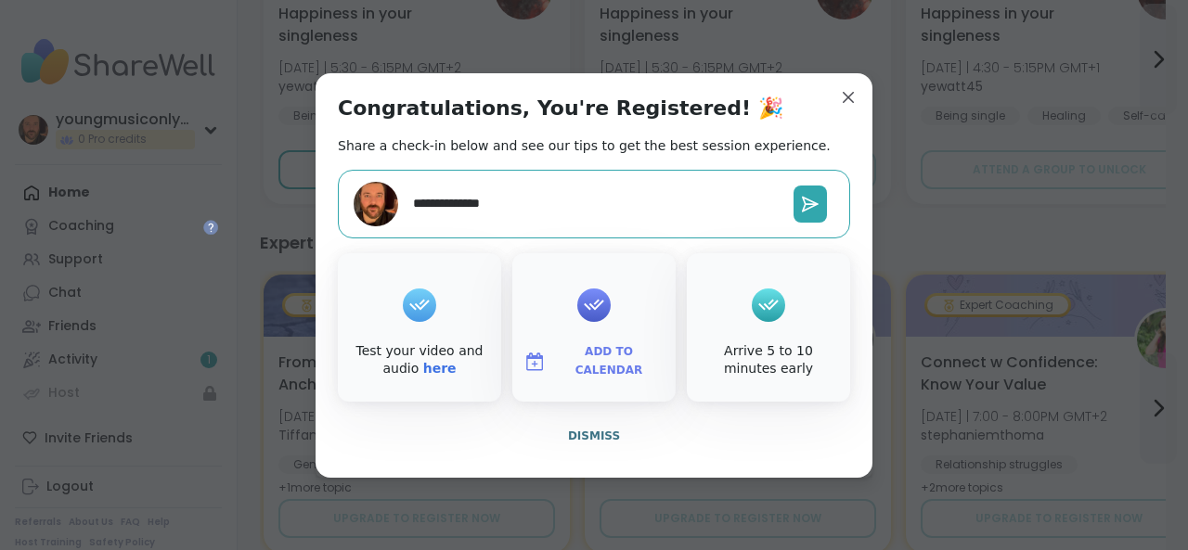
type textarea "**********"
type textarea "*"
type textarea "**********"
type textarea "*"
type textarea "**********"
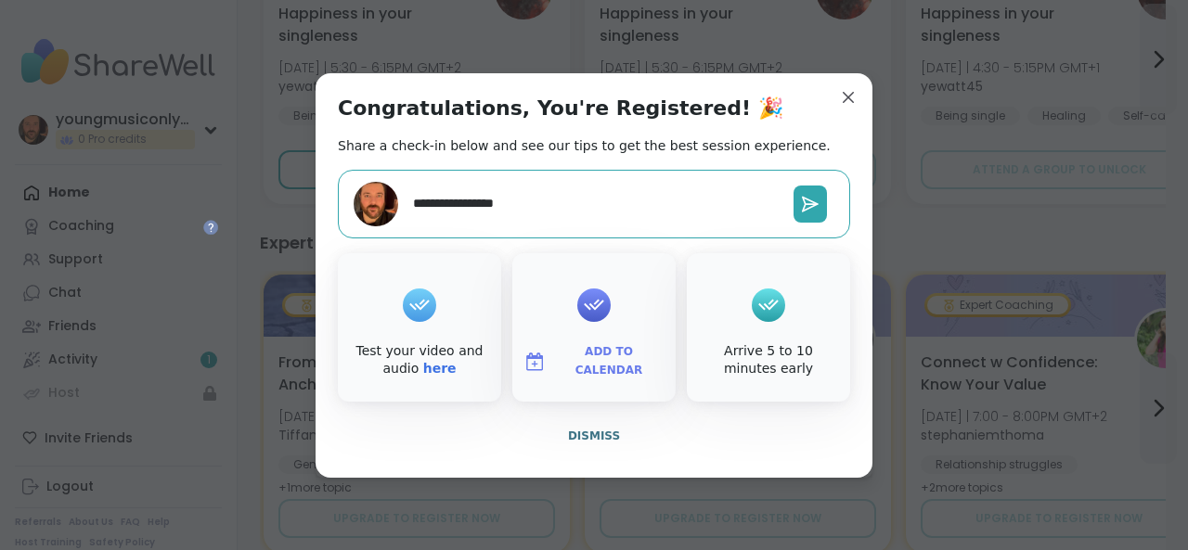
type textarea "*"
type textarea "**********"
click at [803, 206] on icon at bounding box center [810, 204] width 19 height 19
type textarea "*"
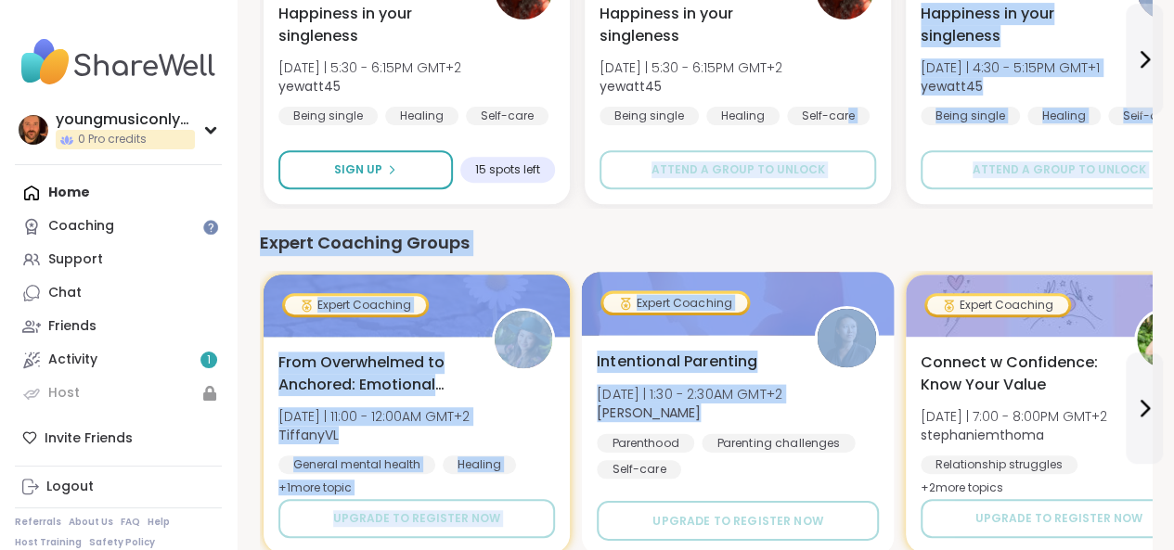
drag, startPoint x: 842, startPoint y: 101, endPoint x: 595, endPoint y: 437, distance: 417.3
click at [595, 437] on div "Intentional Parenting [DATE] | 1:30 - 2:30AM GMT+2 [PERSON_NAME] Parenthood Par…" at bounding box center [738, 445] width 313 height 221
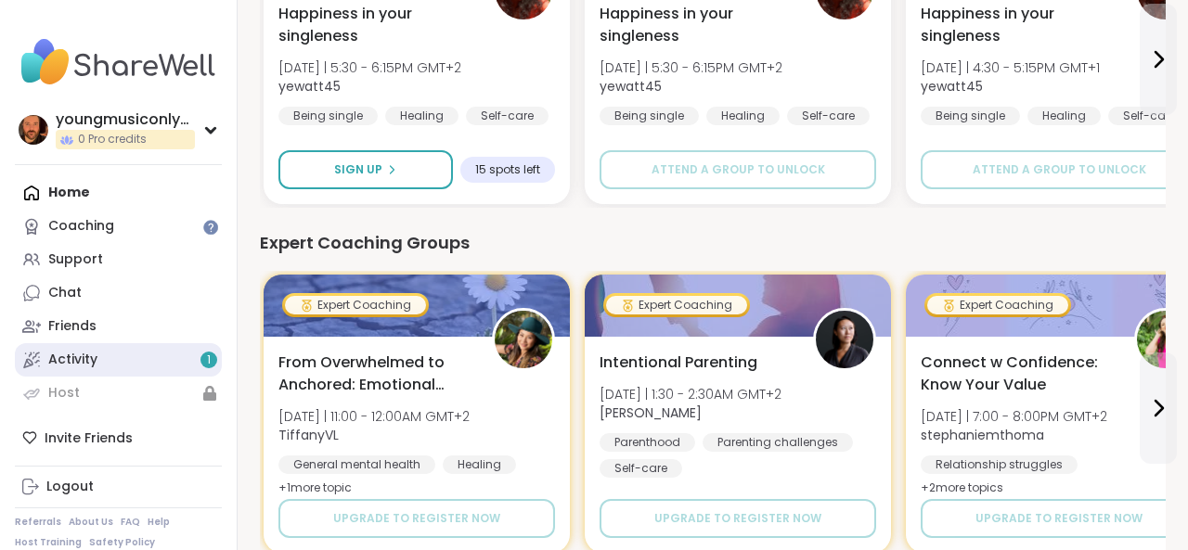
click at [130, 355] on link "Activity 1" at bounding box center [118, 359] width 207 height 33
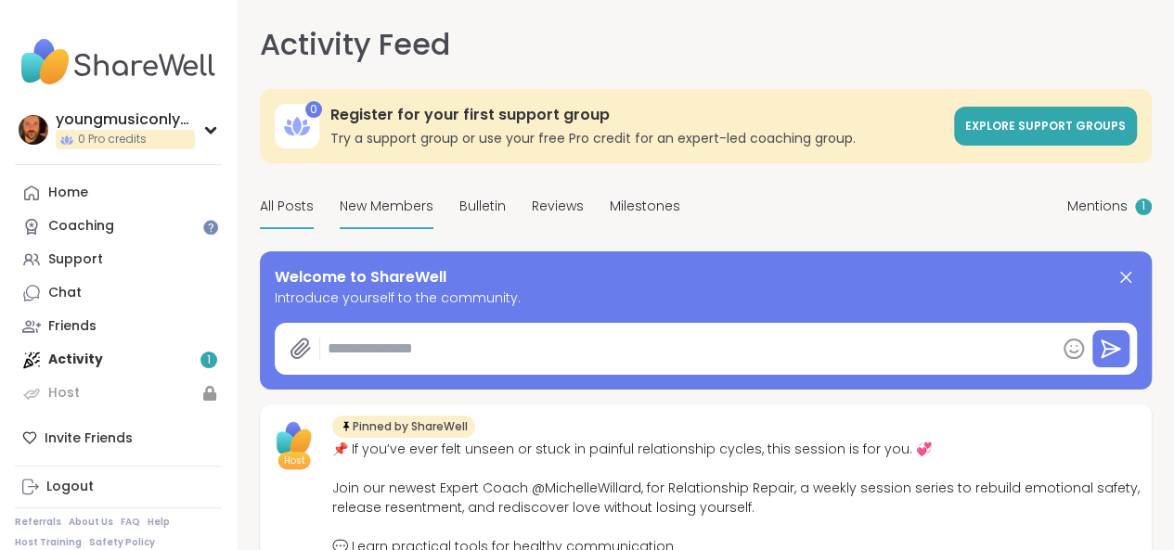
click at [380, 216] on span "New Members" at bounding box center [387, 206] width 94 height 19
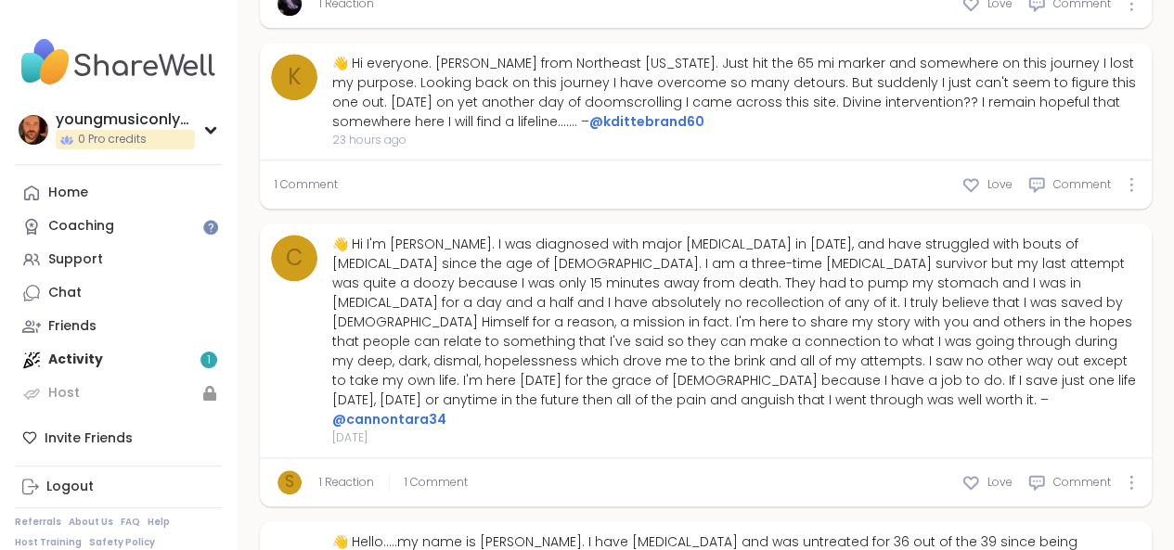
scroll to position [779, 0]
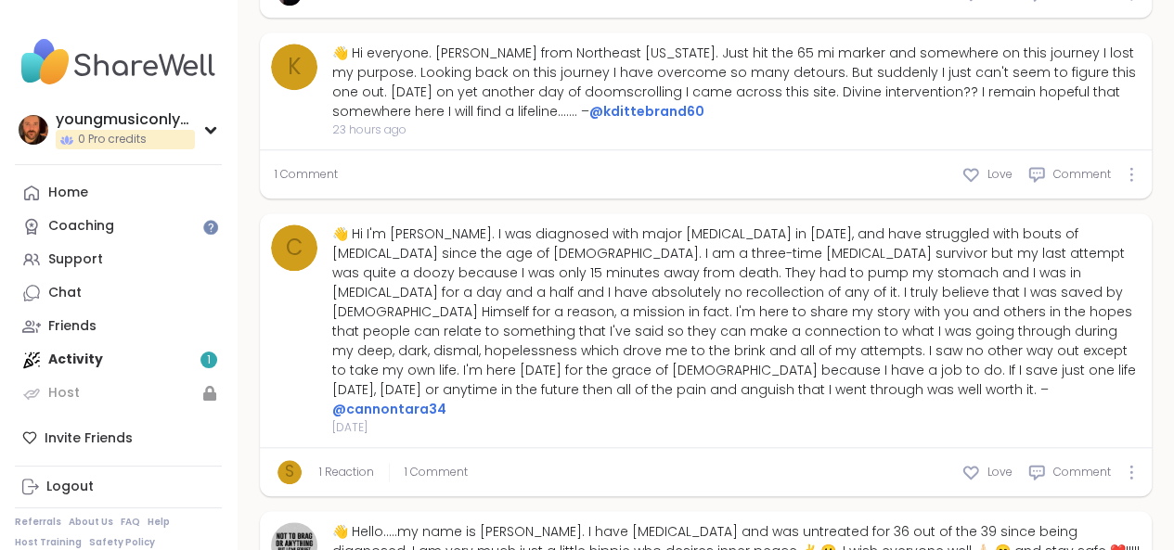
click at [302, 264] on span "c" at bounding box center [295, 247] width 18 height 33
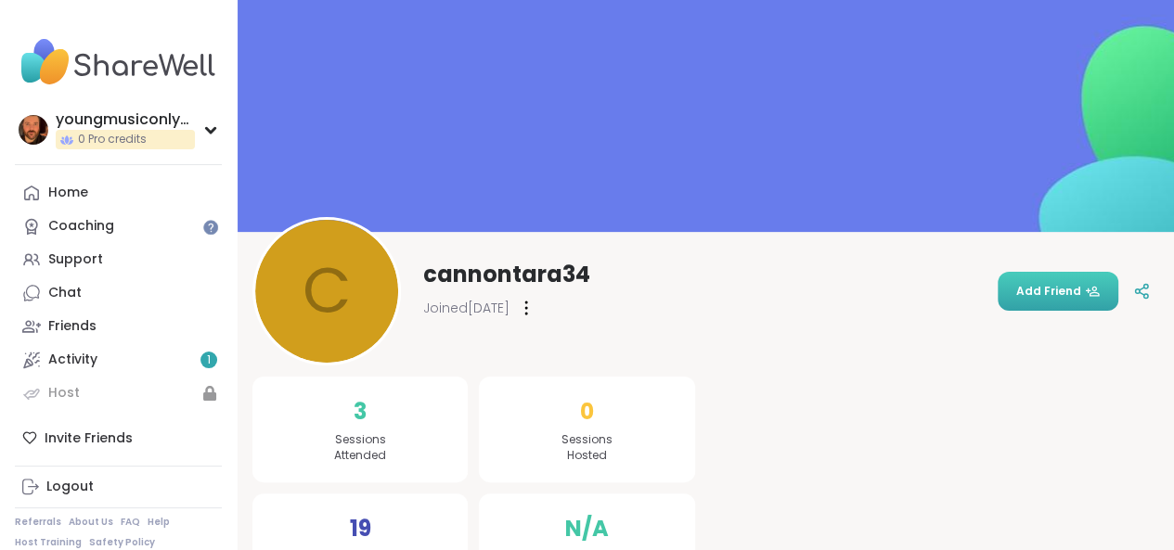
click at [1028, 291] on span "Add Friend" at bounding box center [1057, 291] width 83 height 17
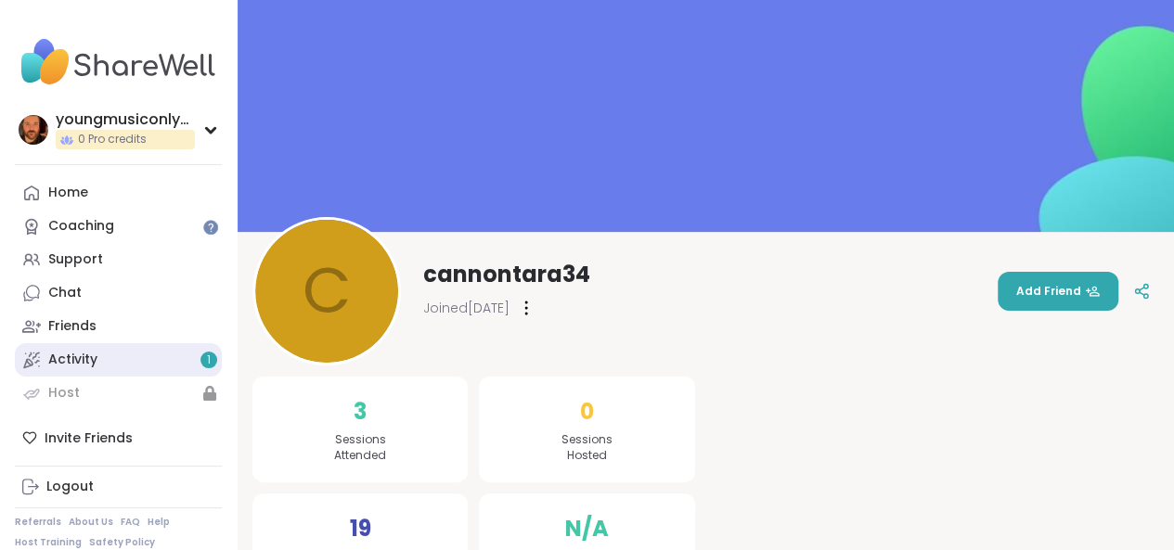
click at [102, 365] on link "Activity 1" at bounding box center [118, 359] width 207 height 33
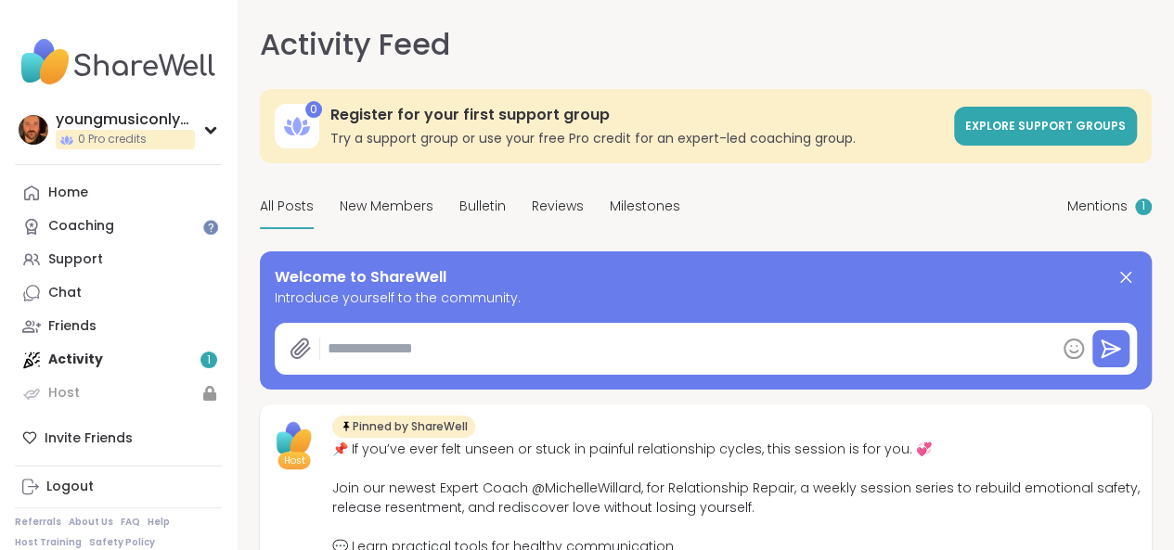
type textarea "*"
click at [965, 134] on span "Explore support groups" at bounding box center [1045, 126] width 161 height 16
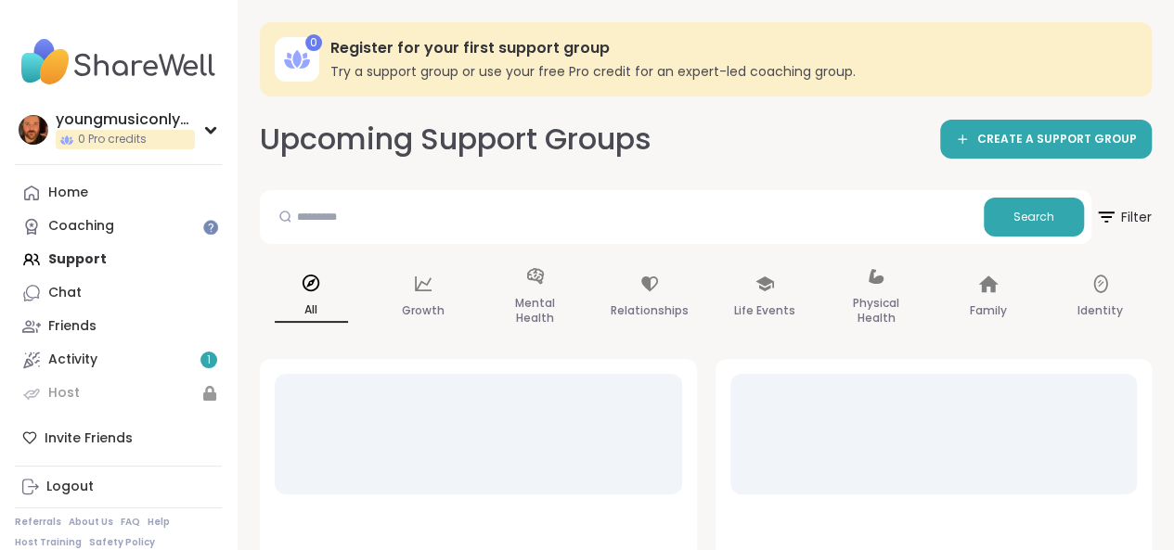
click at [745, 137] on div "Upcoming Support Groups CREATE A SUPPORT GROUP" at bounding box center [706, 140] width 892 height 42
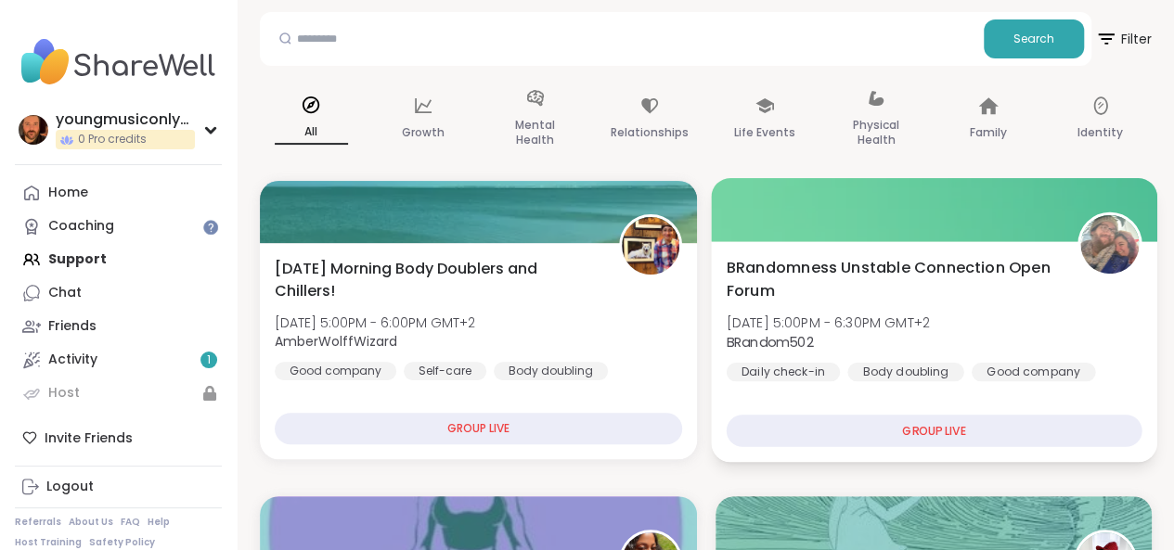
scroll to position [288, 0]
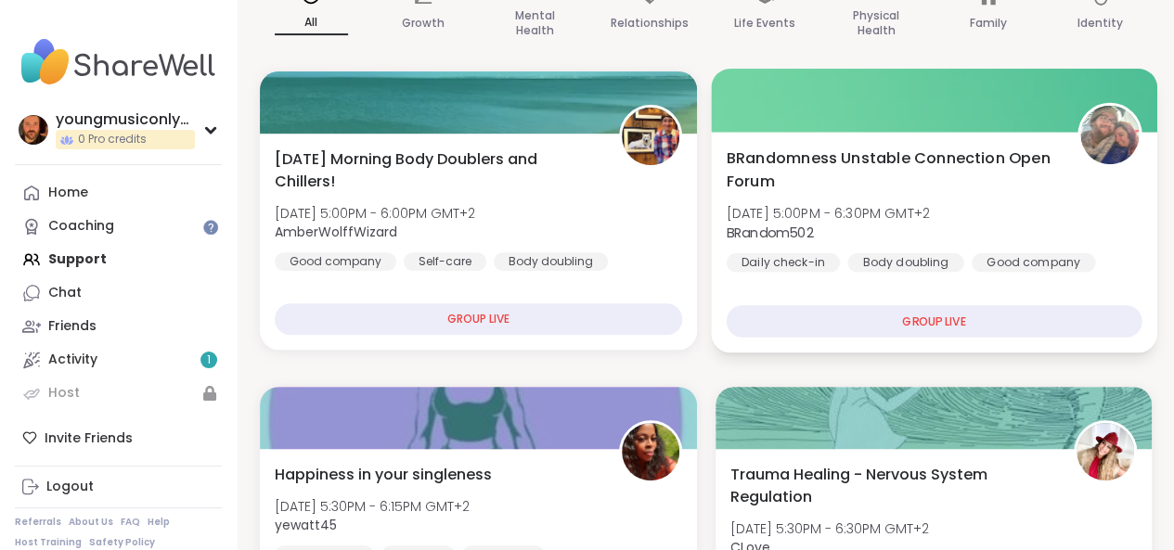
click at [909, 322] on div "GROUP LIVE" at bounding box center [933, 321] width 415 height 32
click at [931, 324] on div "GROUP LIVE" at bounding box center [933, 321] width 415 height 32
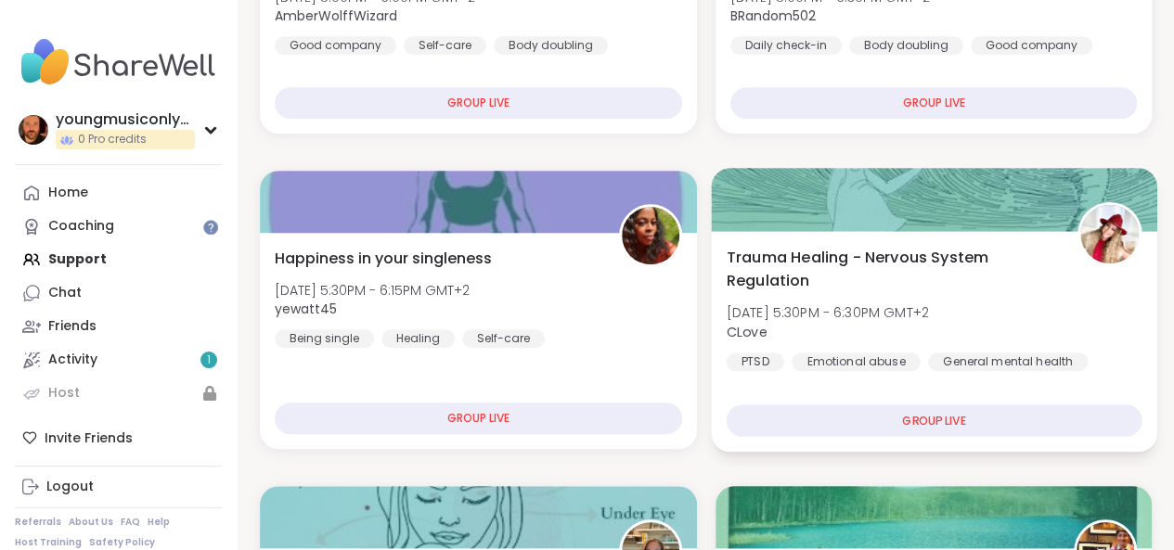
scroll to position [506, 0]
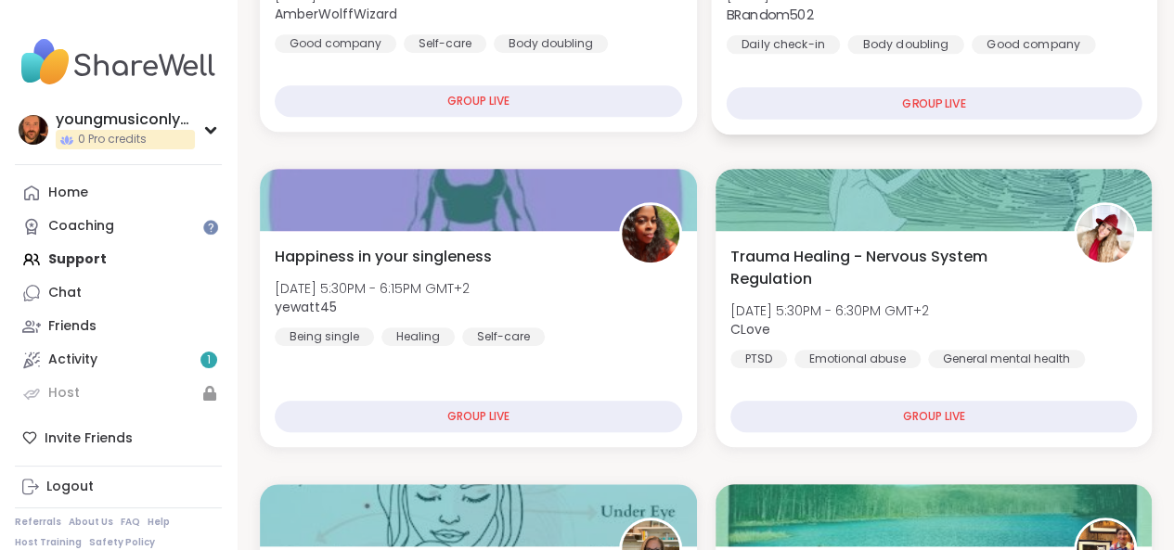
click at [918, 98] on div "GROUP LIVE" at bounding box center [933, 103] width 415 height 32
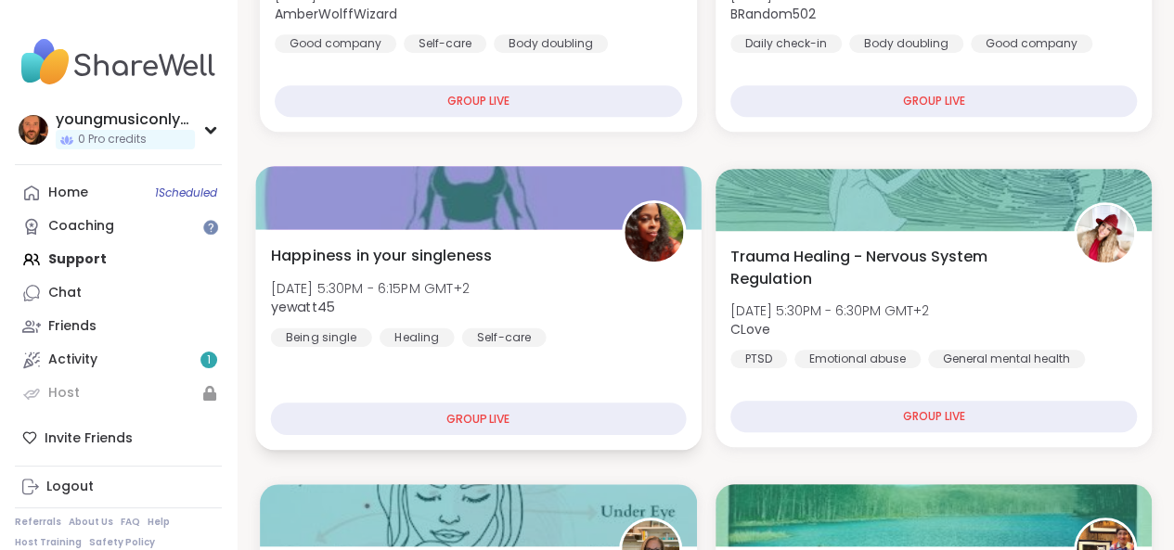
click at [423, 258] on span "Happiness in your singleness" at bounding box center [382, 255] width 222 height 22
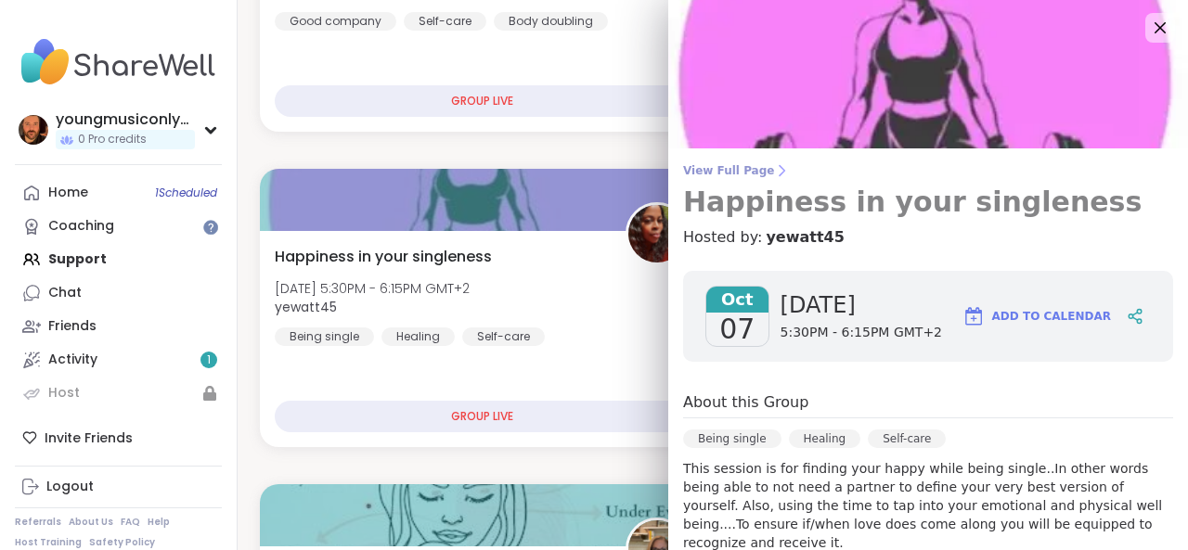
click at [725, 172] on span "View Full Page" at bounding box center [928, 170] width 490 height 15
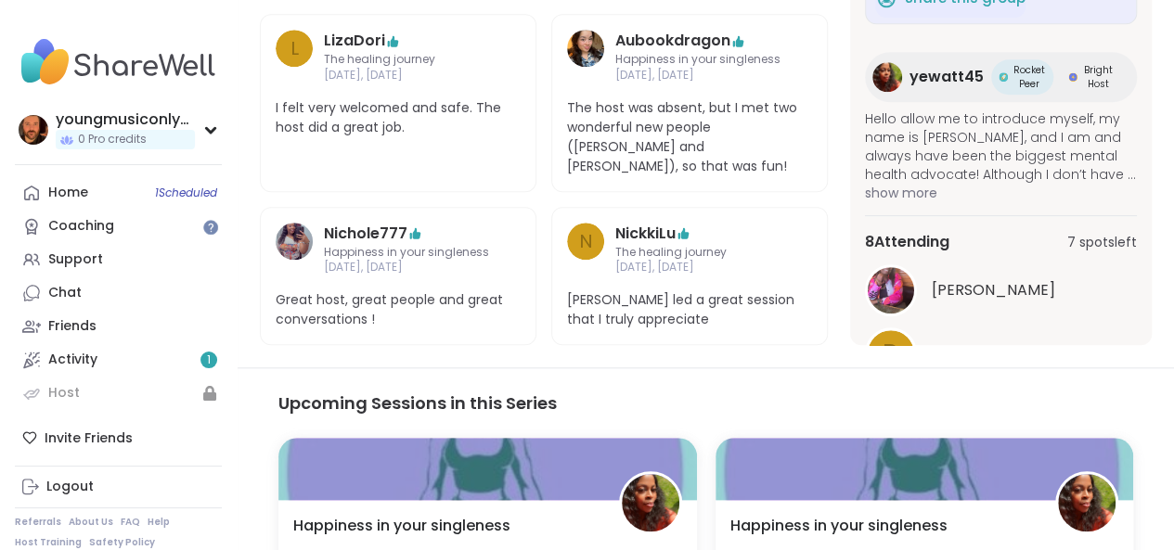
scroll to position [737, 0]
